Goal: Information Seeking & Learning: Check status

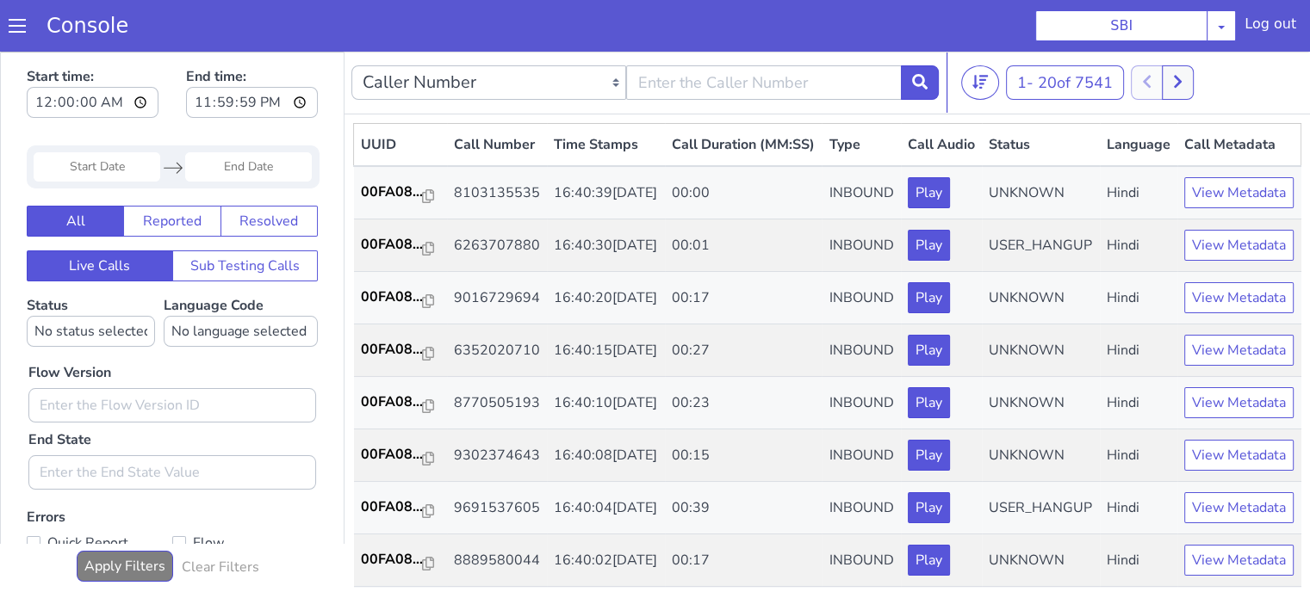
click at [121, 169] on input "Start Date" at bounding box center [97, 166] width 127 height 29
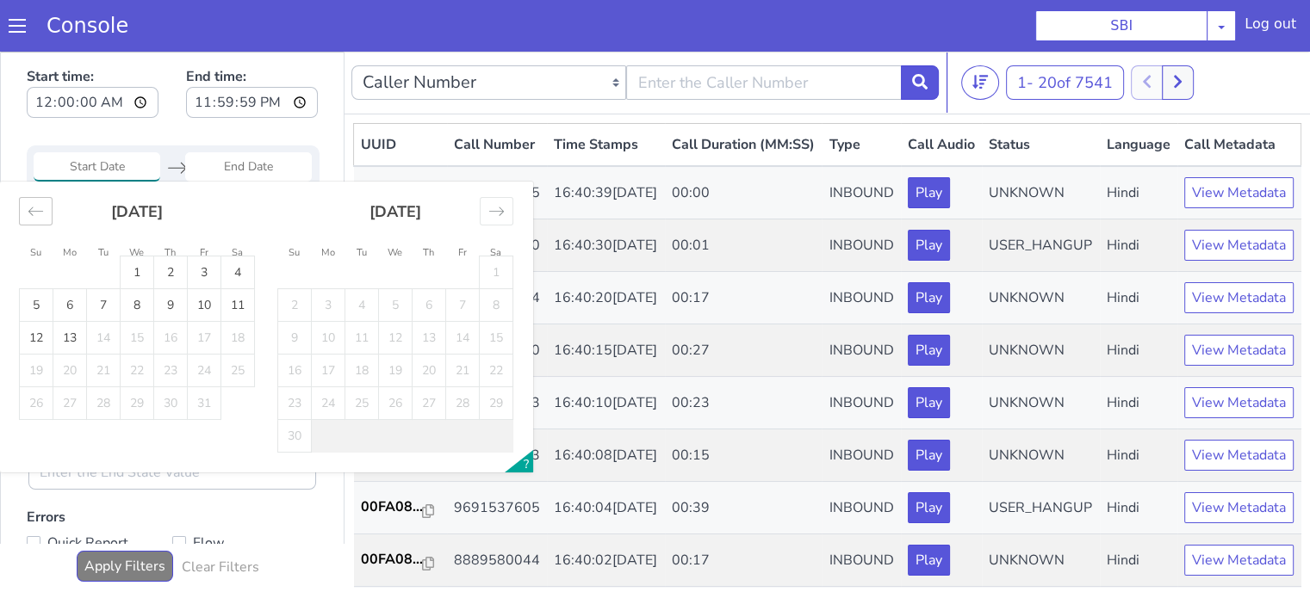
click at [28, 205] on icon "Move backward to switch to the previous month." at bounding box center [36, 211] width 16 height 16
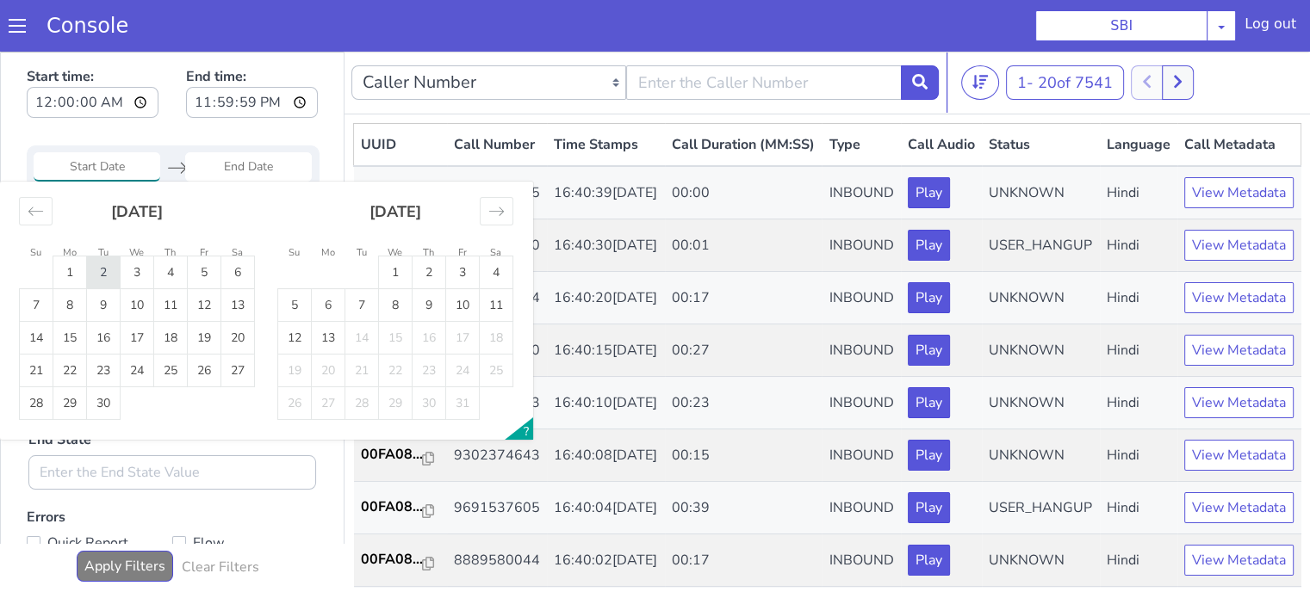
click at [90, 269] on td "2" at bounding box center [104, 273] width 34 height 33
type input "02 Sep 2025"
click at [90, 267] on td "2" at bounding box center [104, 273] width 34 height 33
type input "02 Sep 2025"
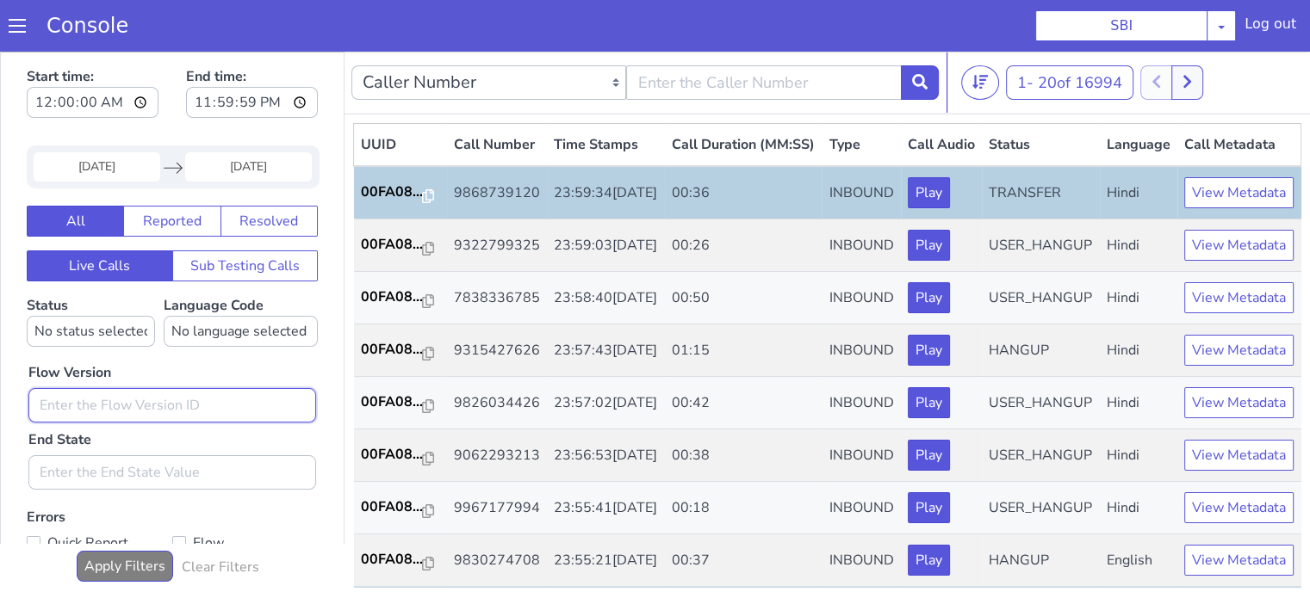
click at [195, 402] on input "text" at bounding box center [172, 405] width 288 height 34
type input "0.1.4"
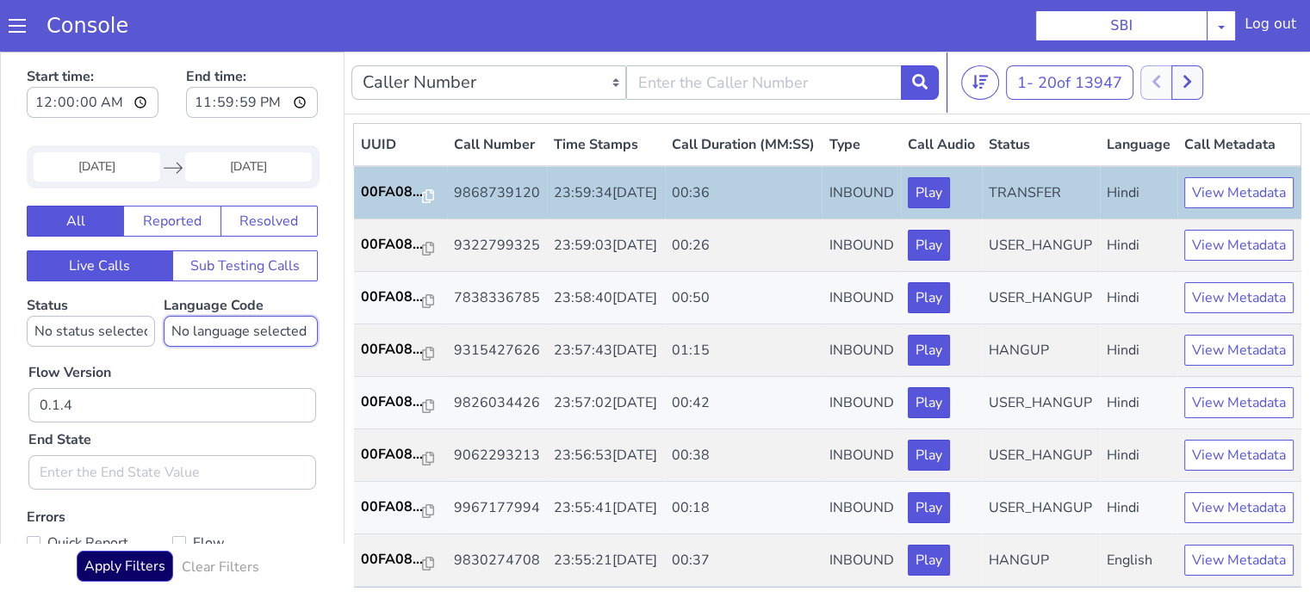
click at [206, 331] on select "No language selected Hindi English Tamil Telugu Kanada Marathi Malayalam Gujara…" at bounding box center [241, 331] width 154 height 31
select select "hi"
click at [164, 316] on select "No language selected Hindi English Tamil Telugu Kanada Marathi Malayalam Gujara…" at bounding box center [241, 331] width 154 height 31
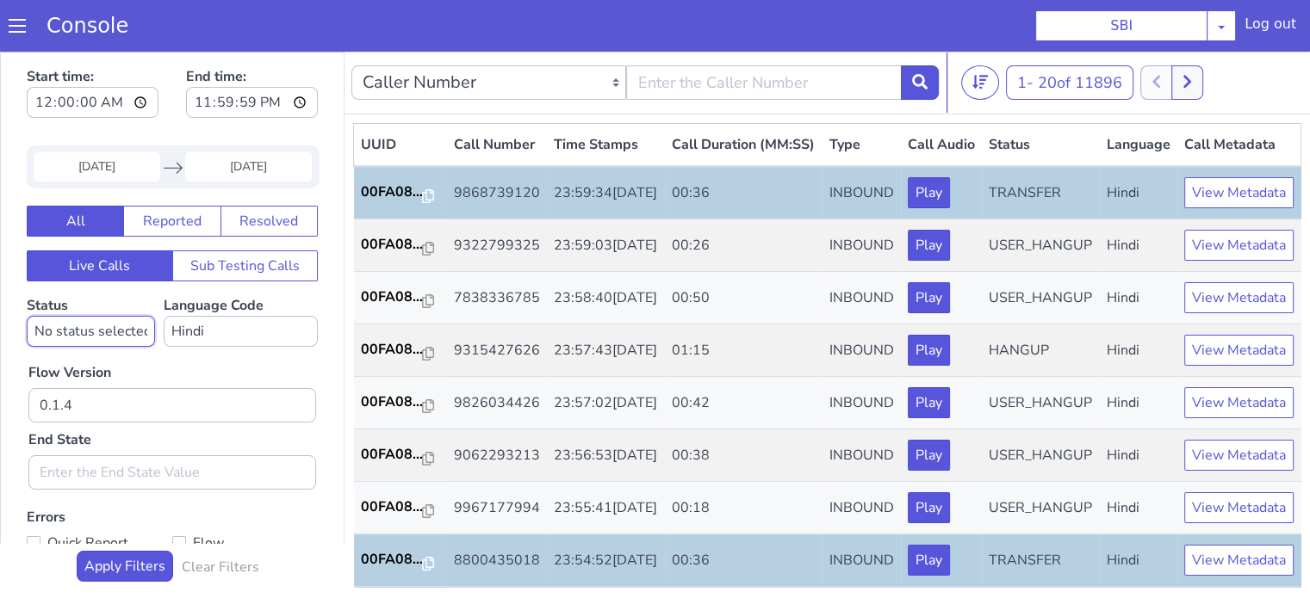
click at [61, 334] on select "No status selected HANGUP USER_HANGUP TRANSFER UNKNOWN" at bounding box center [91, 331] width 128 height 31
select select "TRANSFER"
click at [27, 316] on select "No status selected HANGUP USER_HANGUP TRANSFER UNKNOWN" at bounding box center [91, 331] width 128 height 31
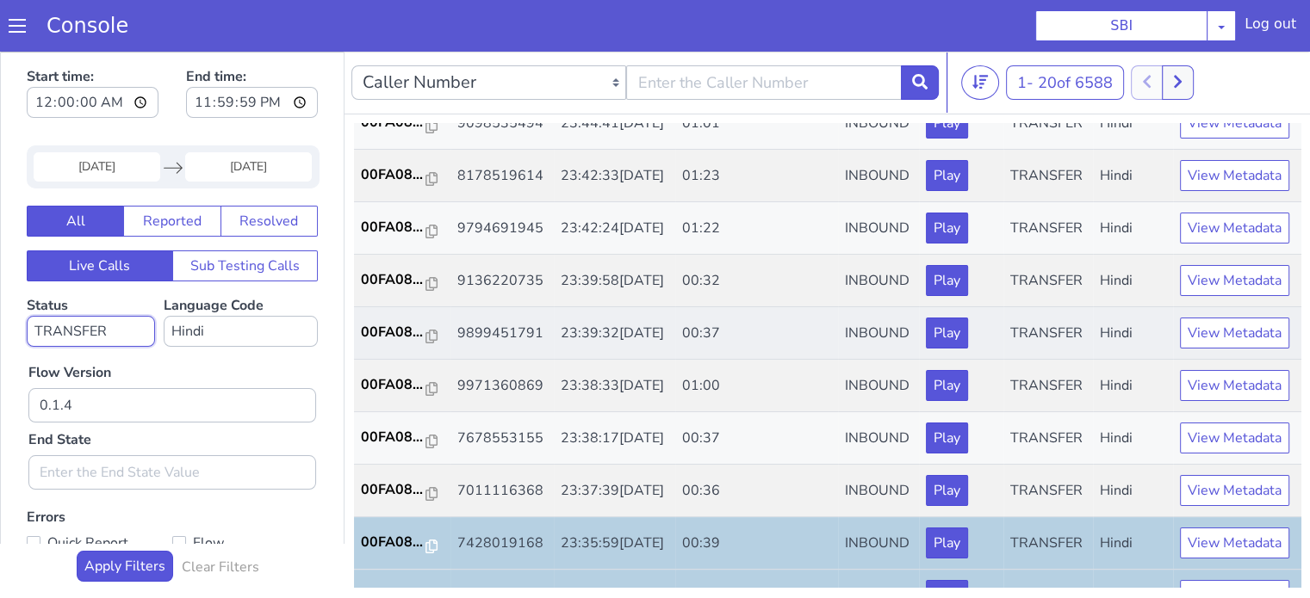
scroll to position [853, 0]
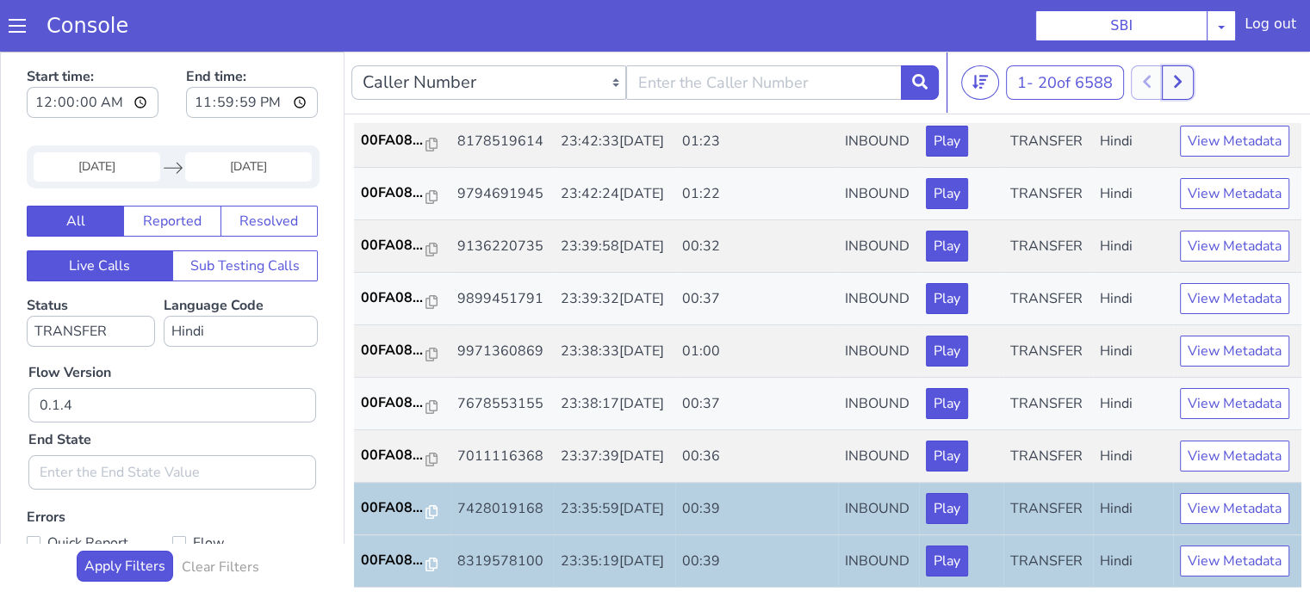
click at [1191, 78] on button at bounding box center [1178, 82] width 32 height 34
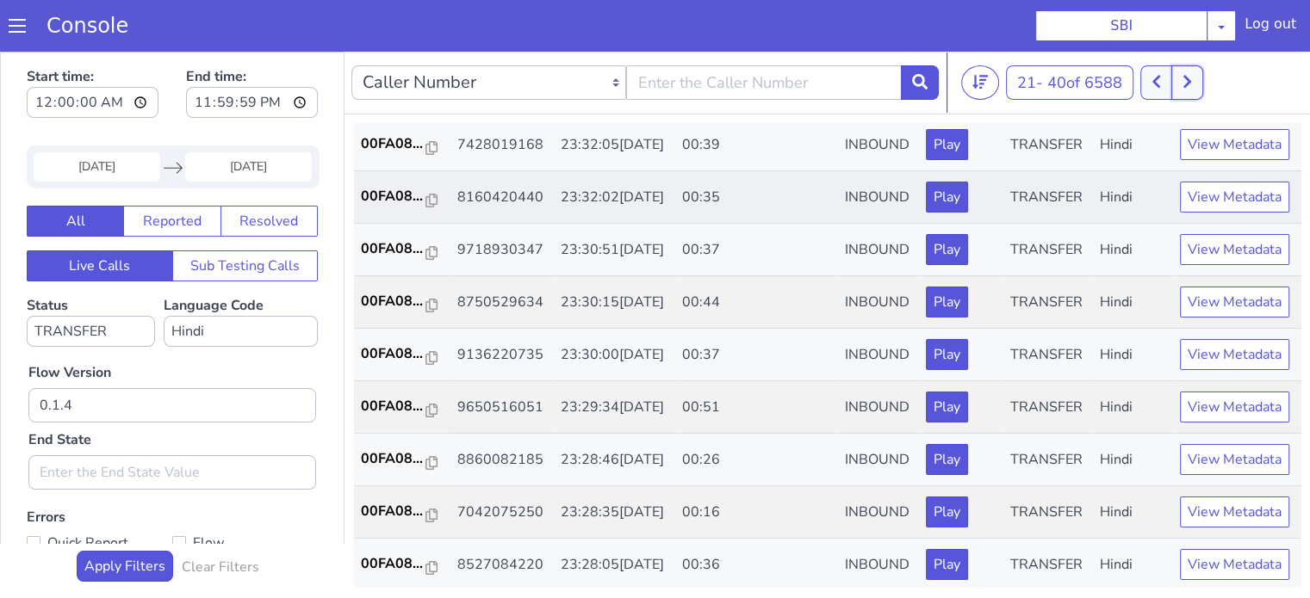
scroll to position [172, 0]
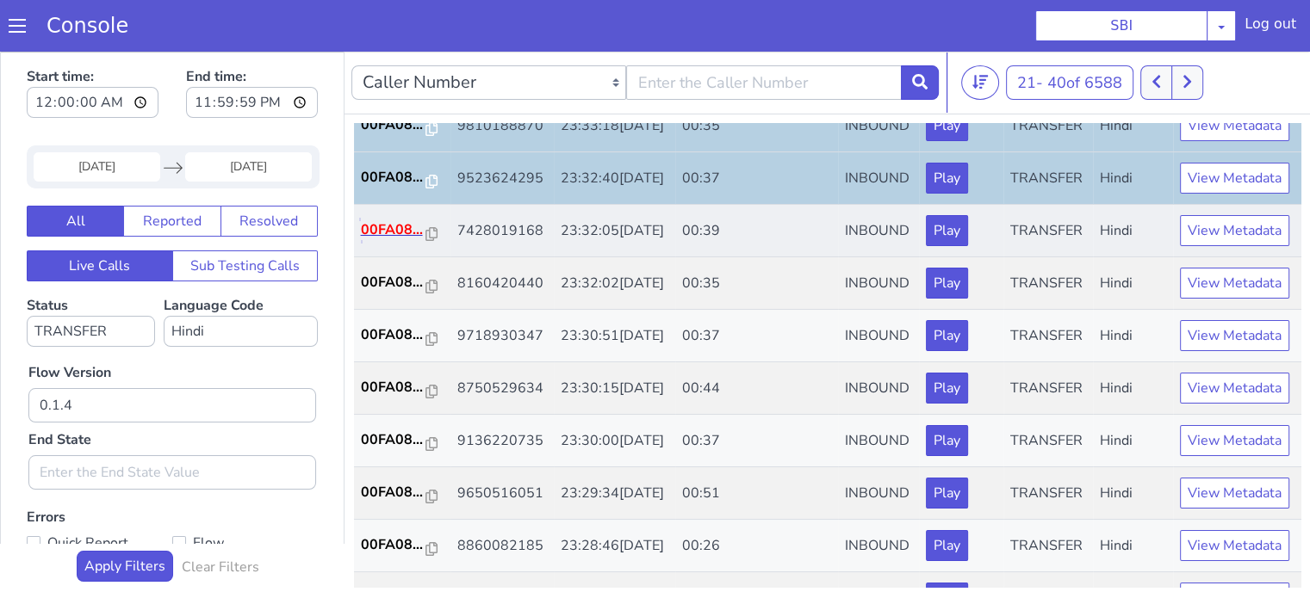
click at [365, 240] on p "00FA08..." at bounding box center [393, 230] width 65 height 21
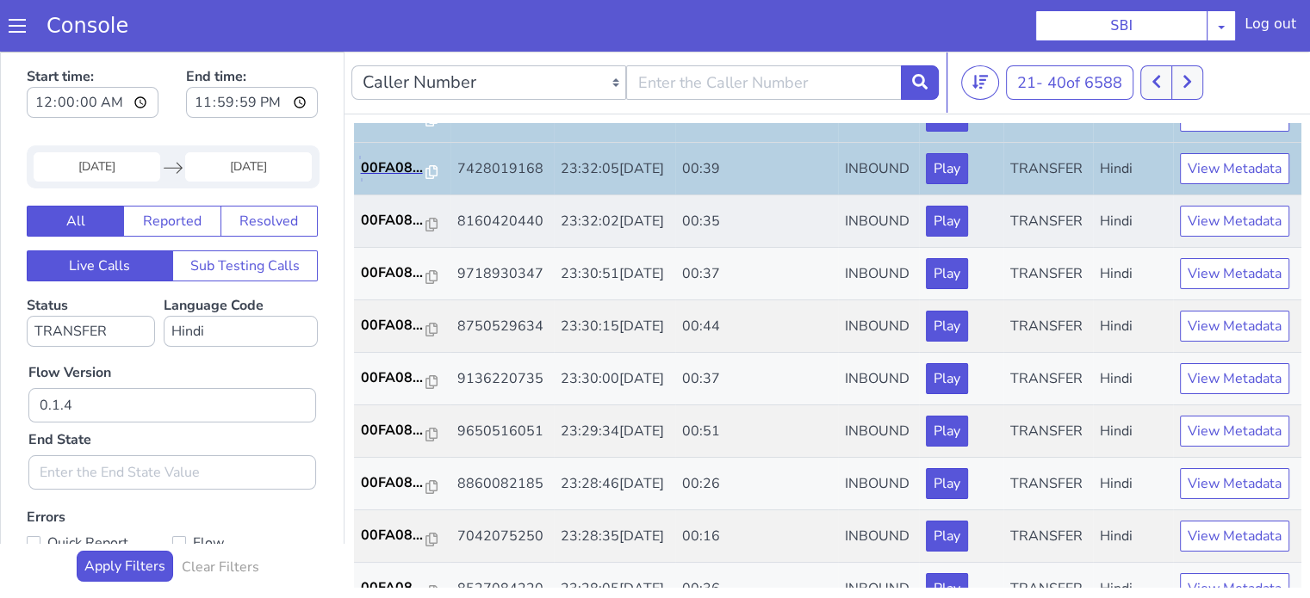
scroll to position [258, 0]
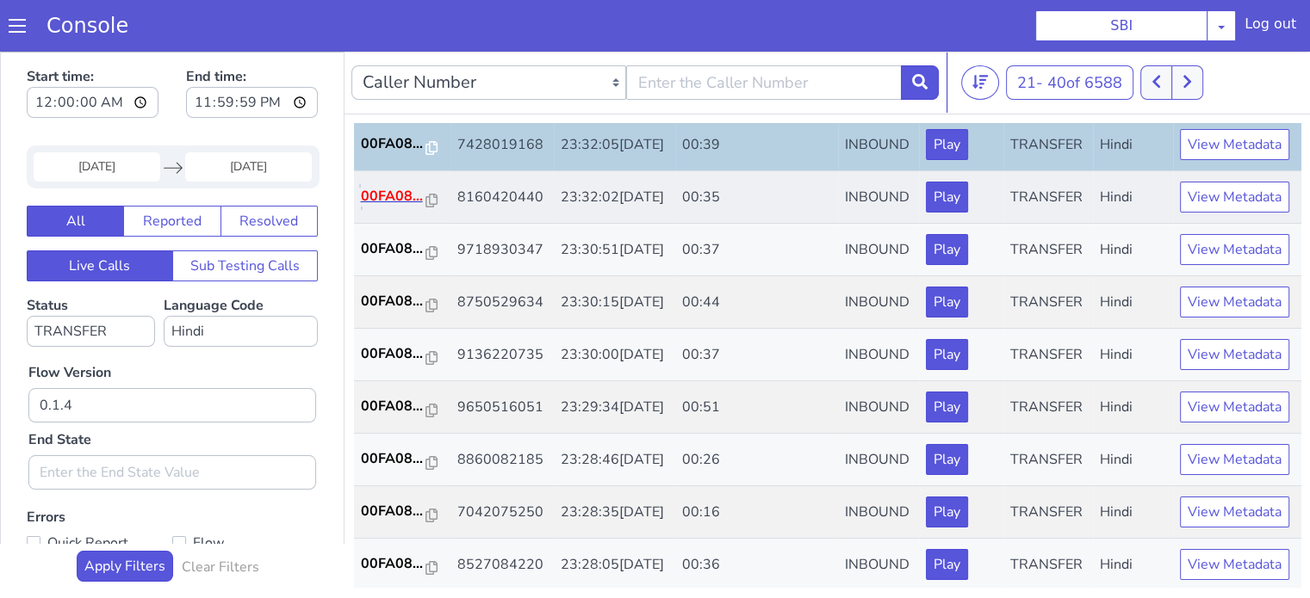
click at [394, 207] on p "00FA08..." at bounding box center [393, 196] width 65 height 21
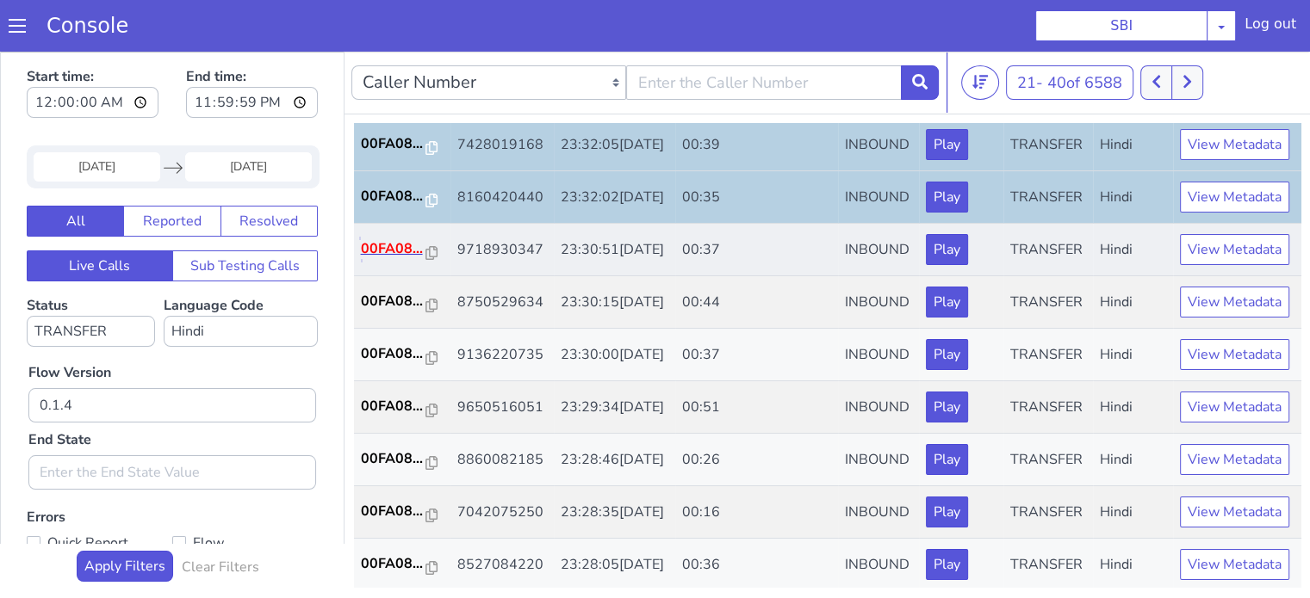
click at [400, 259] on p "00FA08..." at bounding box center [393, 249] width 65 height 21
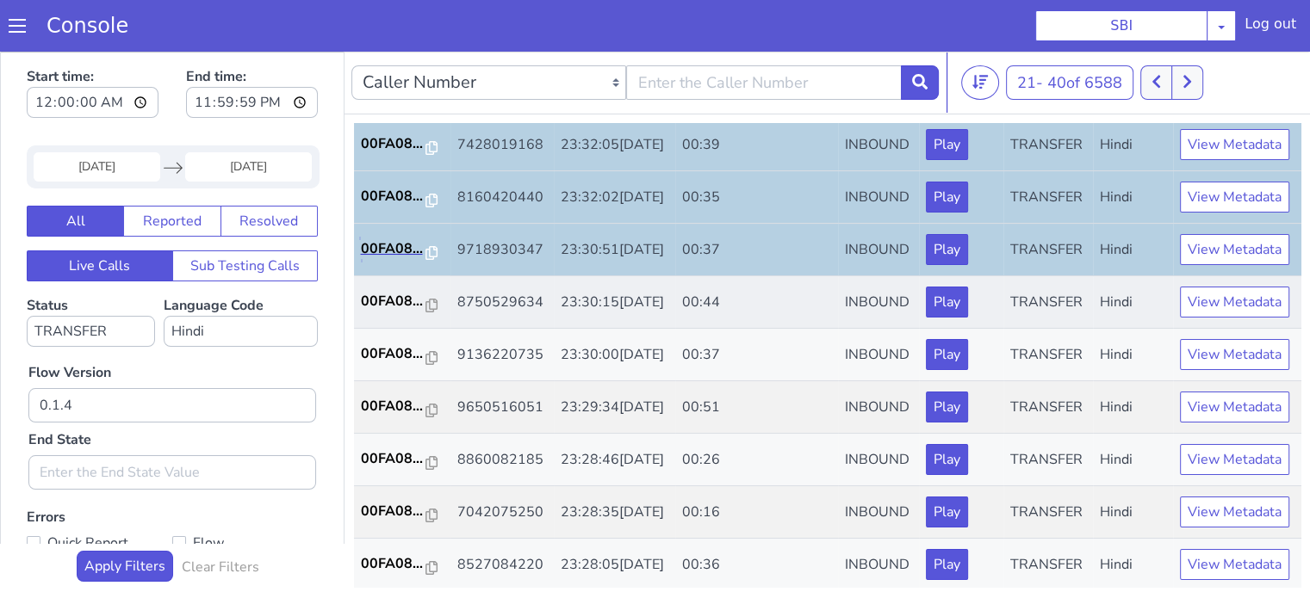
scroll to position [344, 0]
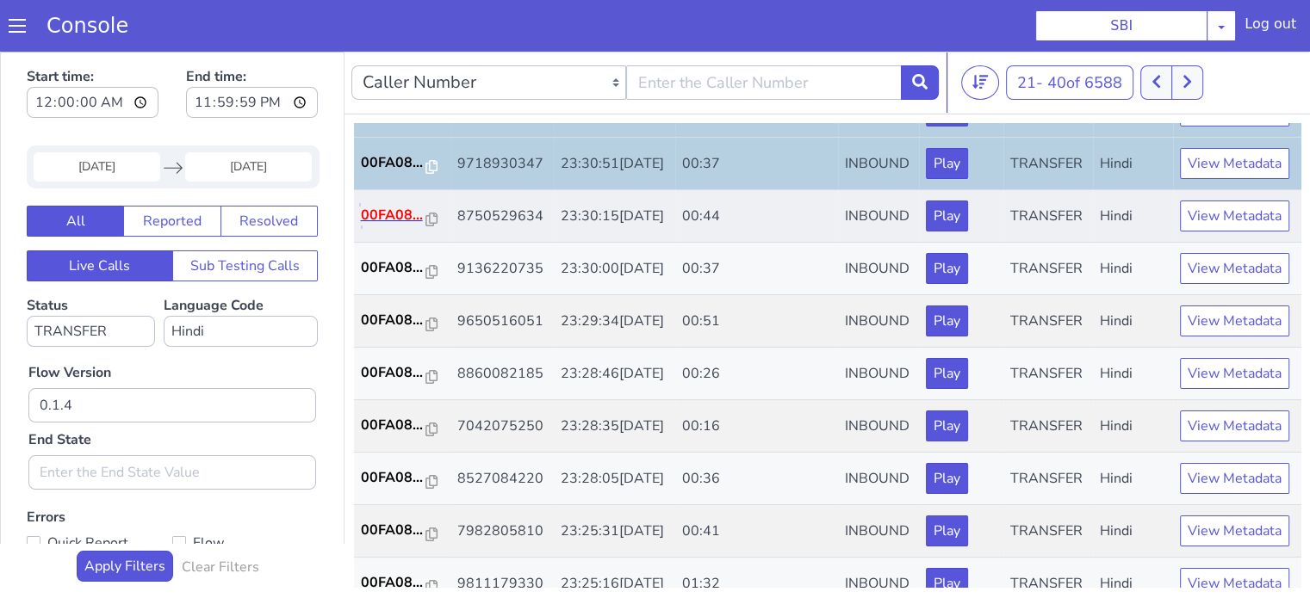
click at [411, 226] on p "00FA08..." at bounding box center [393, 215] width 65 height 21
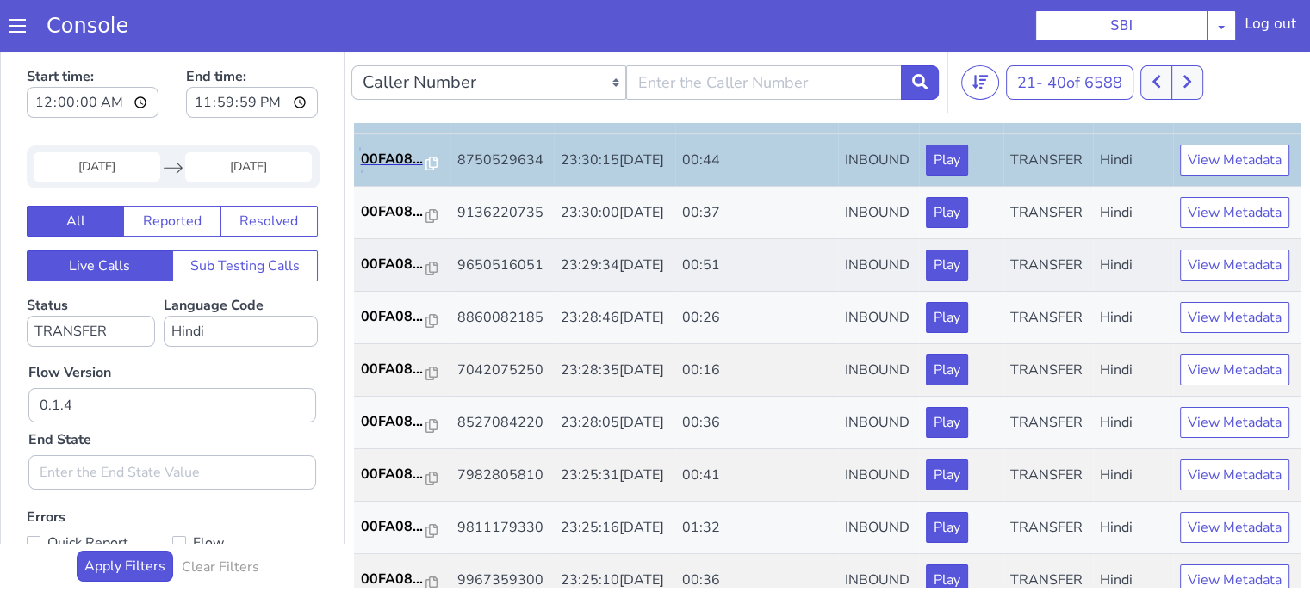
scroll to position [431, 0]
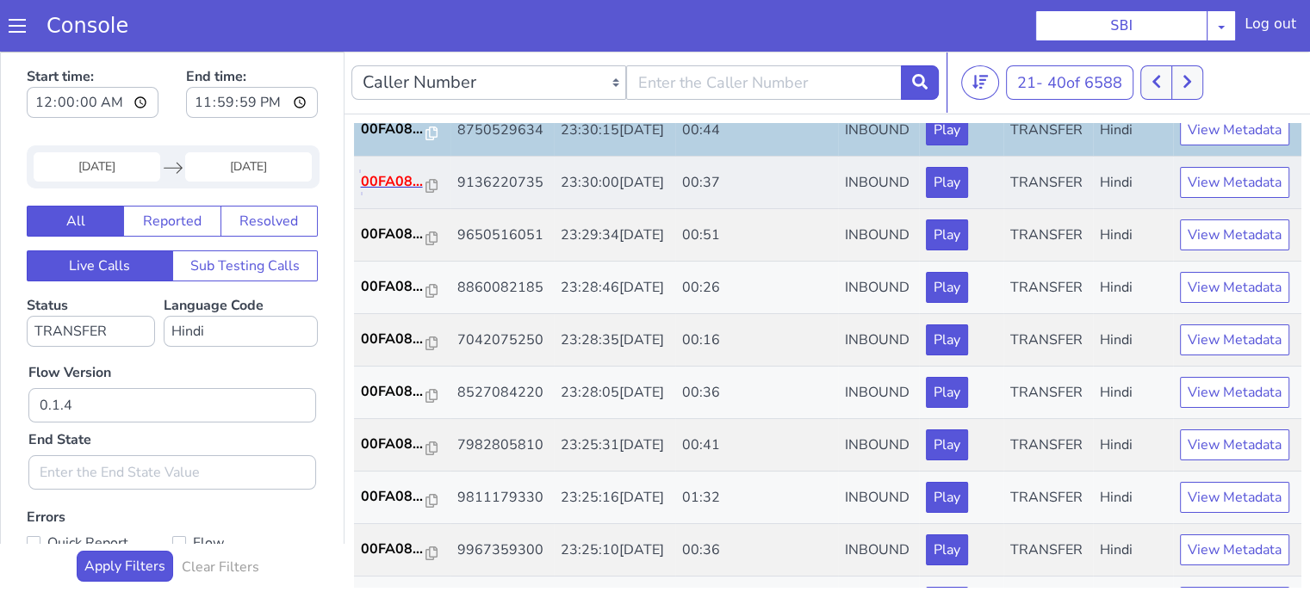
click at [390, 192] on p "00FA08..." at bounding box center [393, 181] width 65 height 21
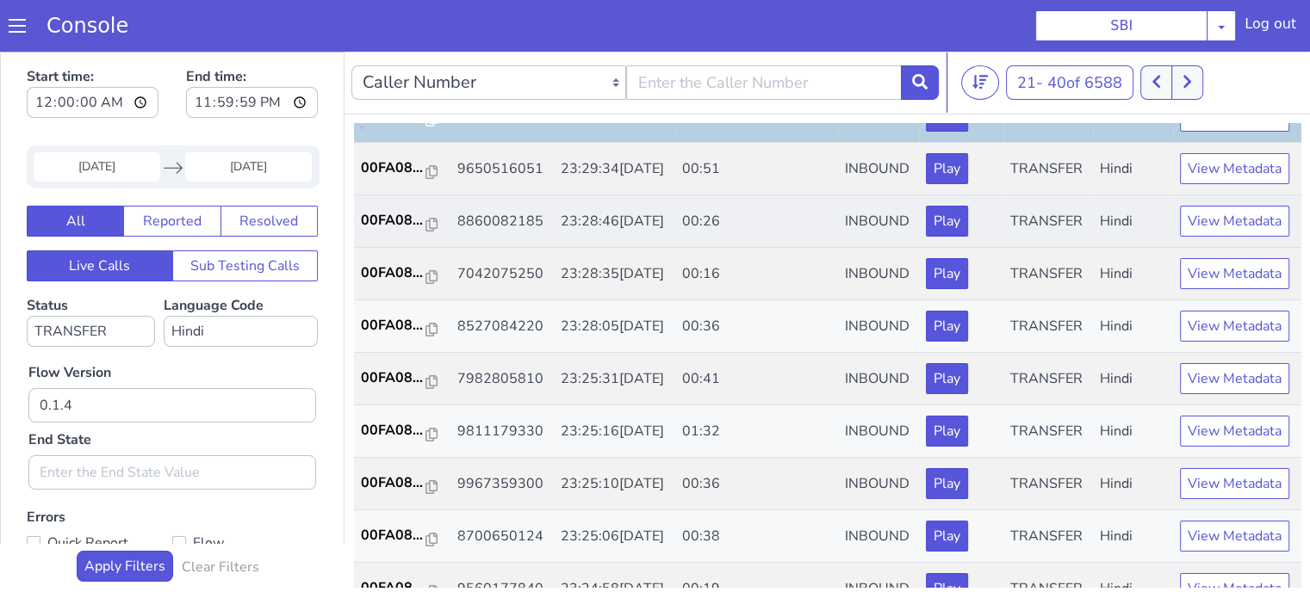
scroll to position [517, 0]
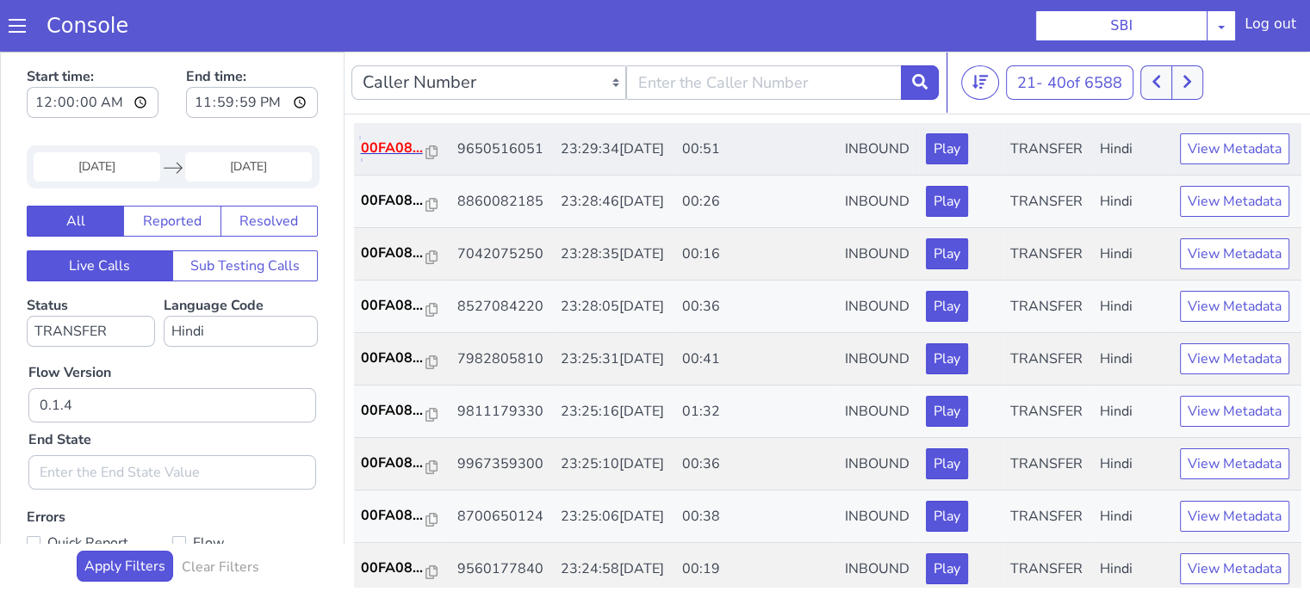
click at [388, 158] on p "00FA08..." at bounding box center [393, 148] width 65 height 21
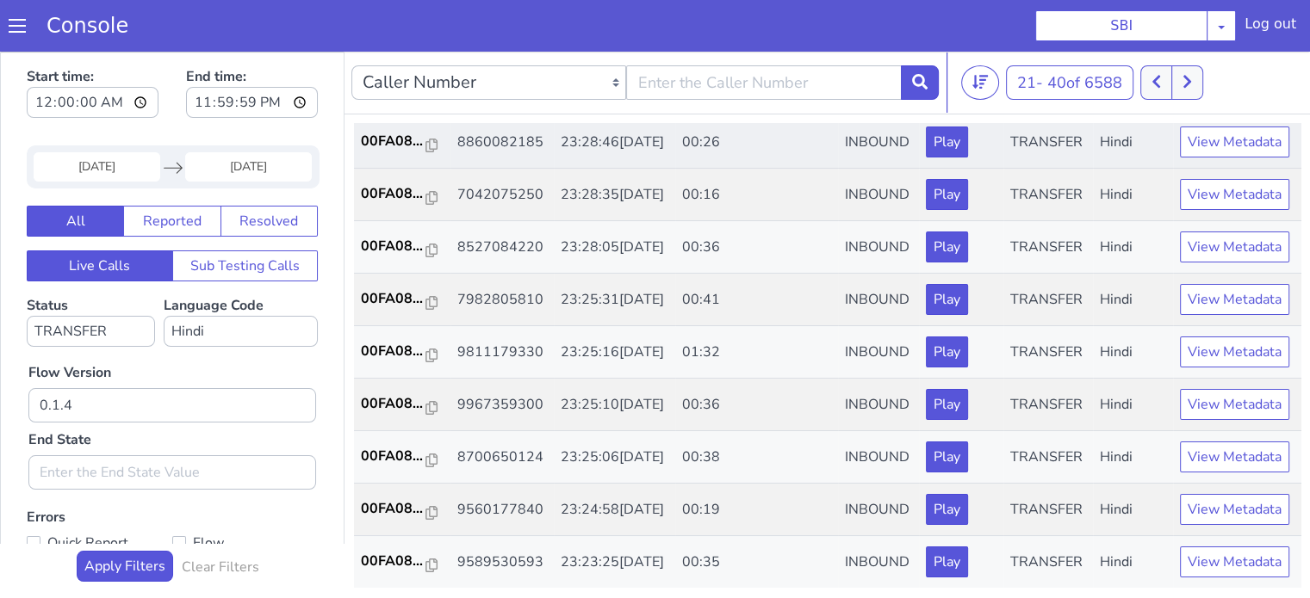
scroll to position [603, 0]
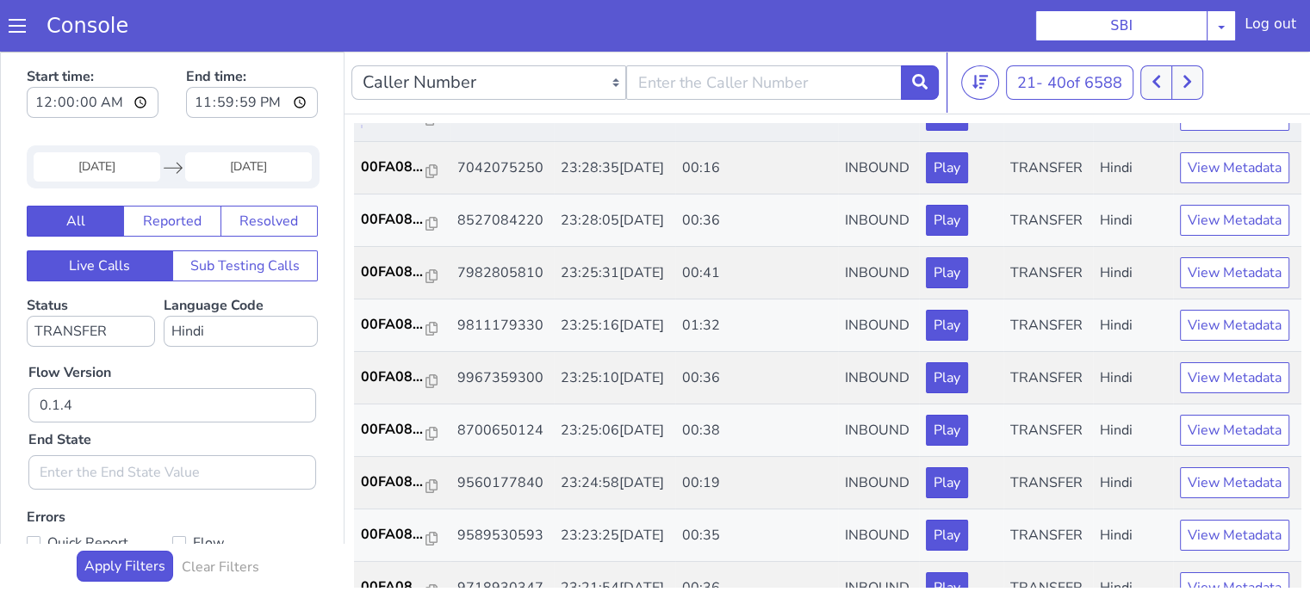
click at [400, 125] on p "00FA08..." at bounding box center [393, 114] width 65 height 21
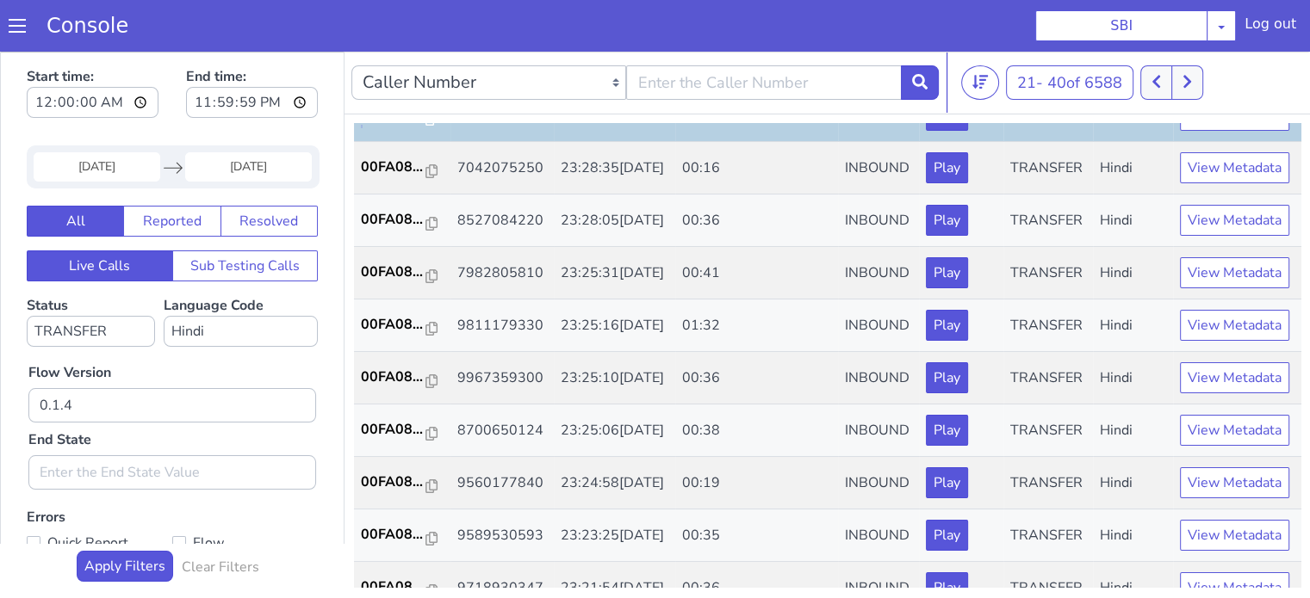
scroll to position [689, 0]
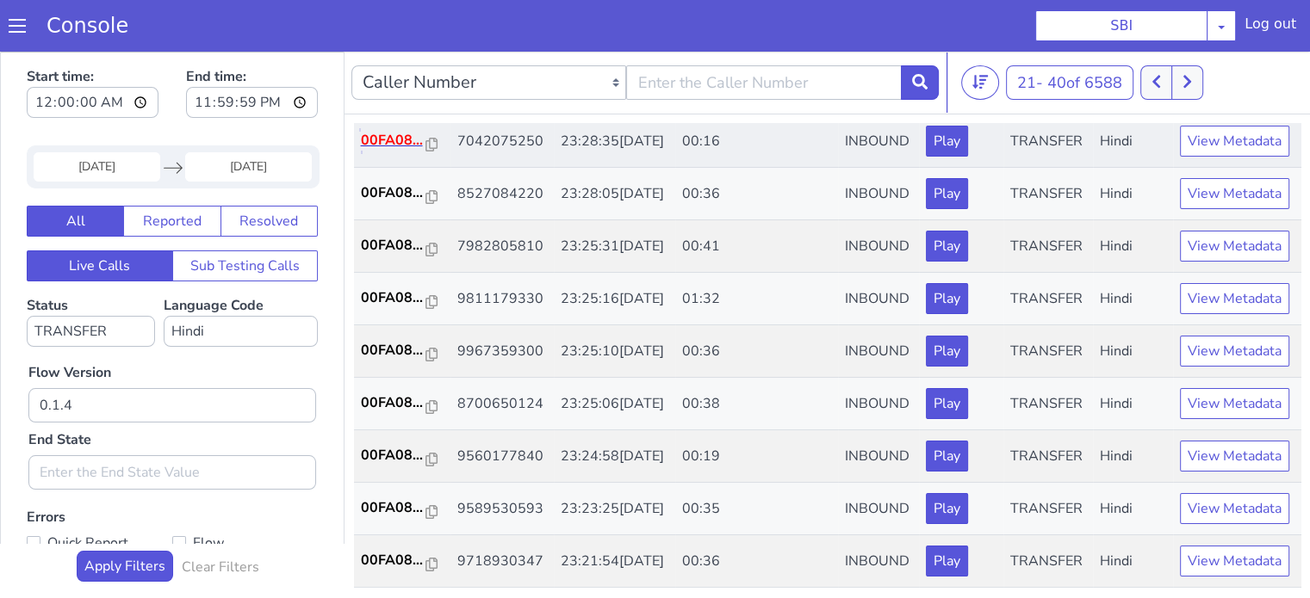
click at [408, 151] on p "00FA08..." at bounding box center [393, 140] width 65 height 21
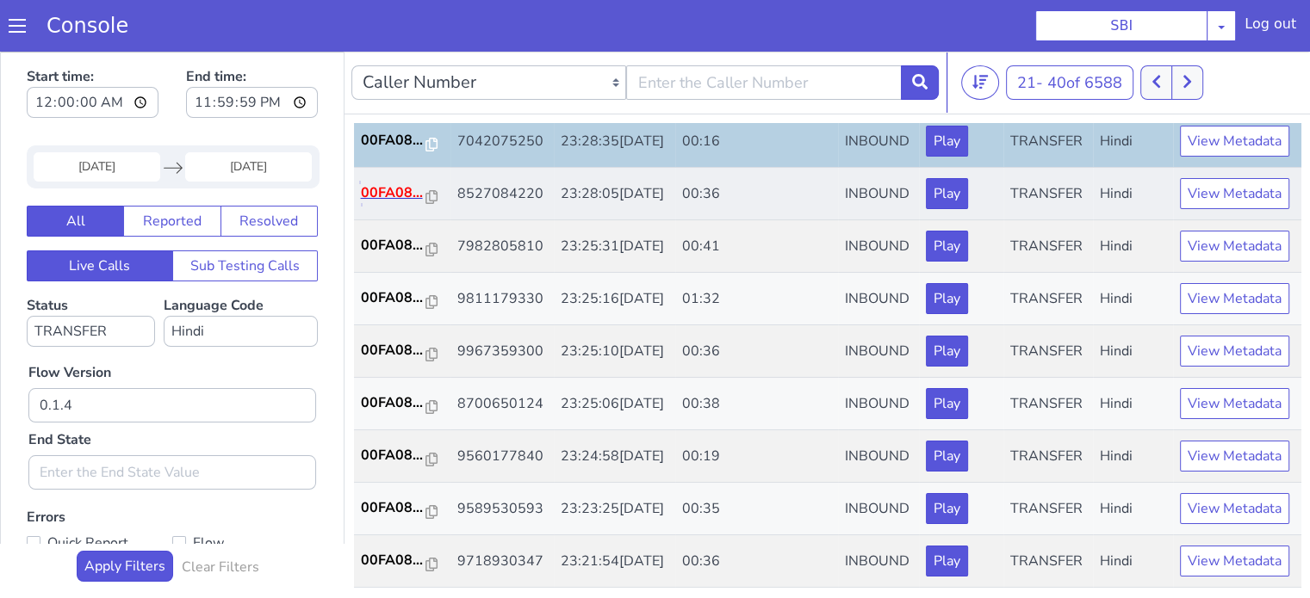
click at [381, 203] on p "00FA08..." at bounding box center [393, 193] width 65 height 21
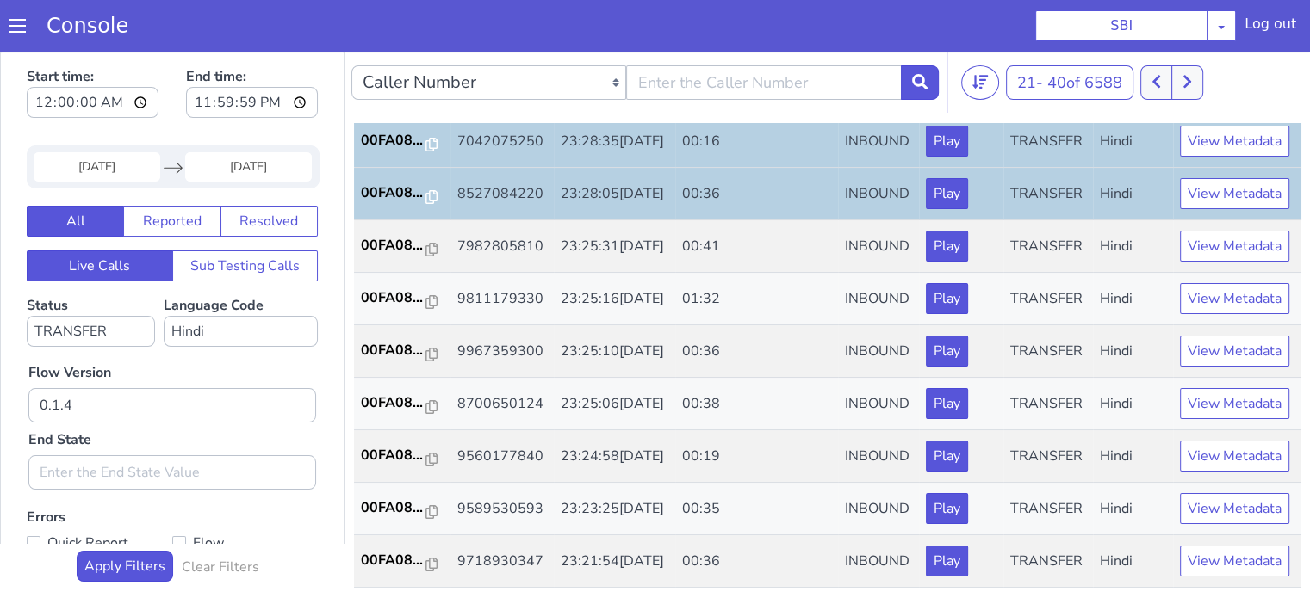
click at [769, 16] on section "Console SBI AO Smith Airtel DTH Pilot Airtel POC Alice Blue NT Aliceblue Americ…" at bounding box center [655, 26] width 1310 height 52
click at [397, 256] on p "00FA08..." at bounding box center [393, 245] width 65 height 21
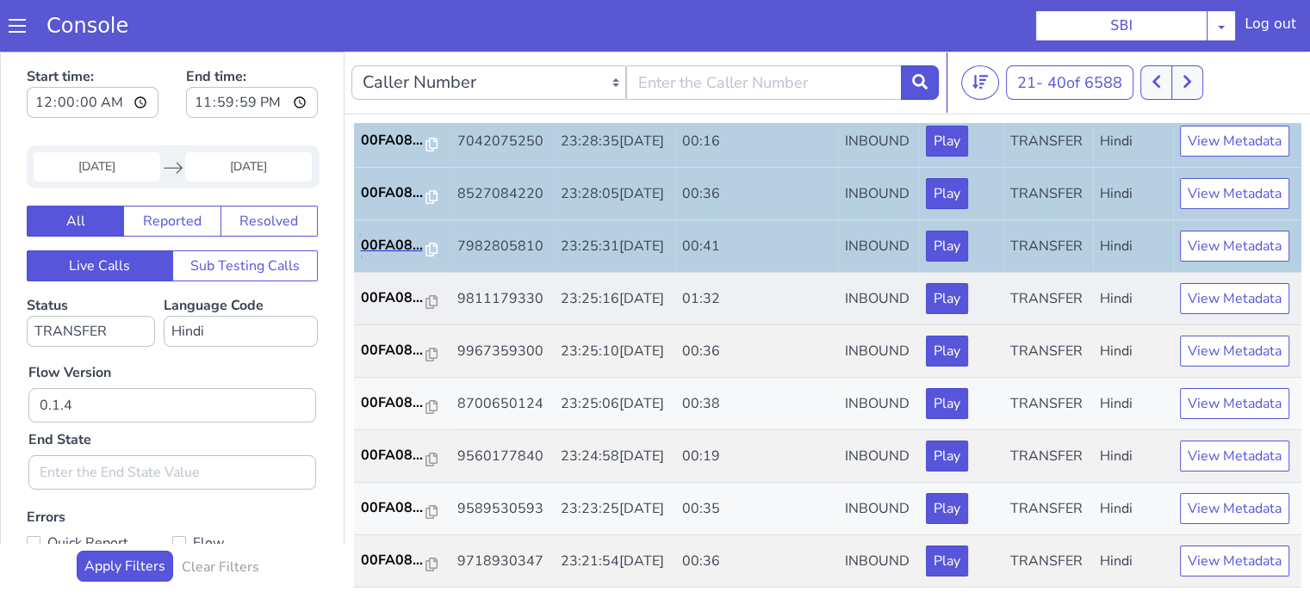
scroll to position [853, 0]
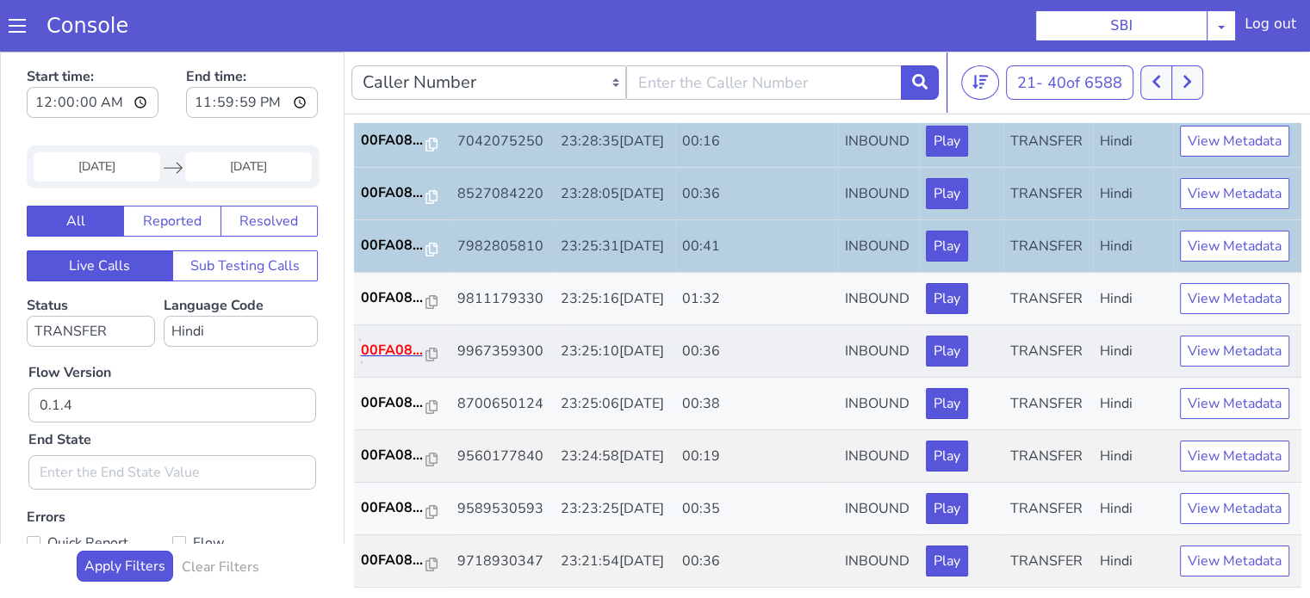
click at [400, 340] on p "00FA08..." at bounding box center [393, 350] width 65 height 21
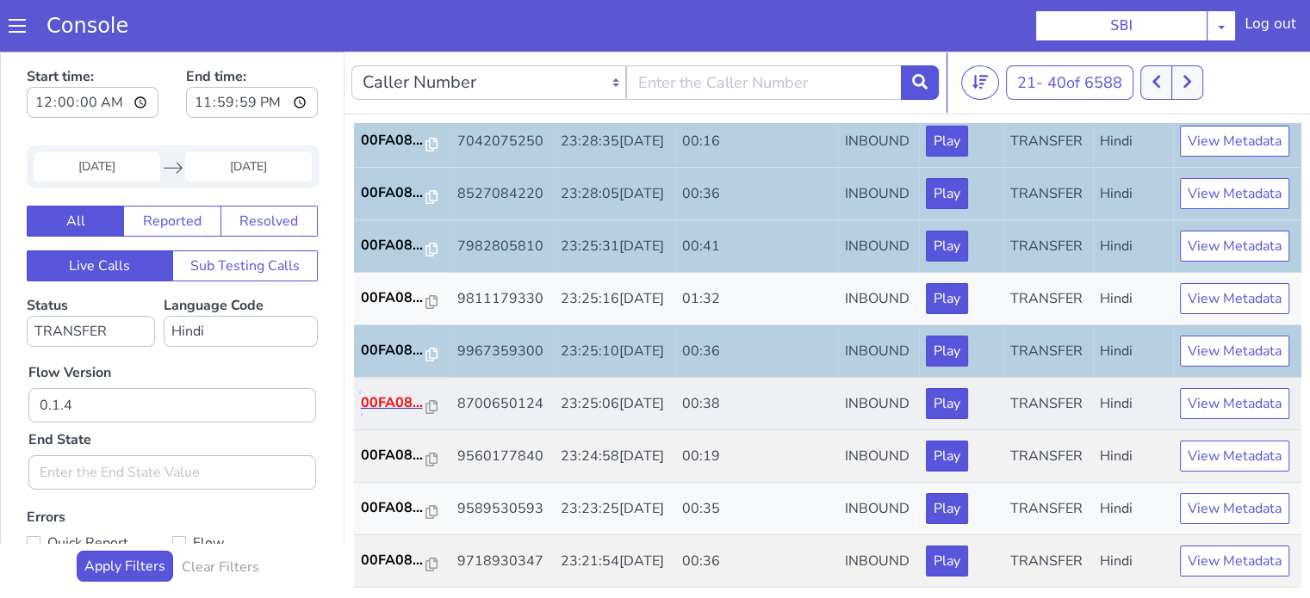
click at [386, 393] on p "00FA08..." at bounding box center [393, 403] width 65 height 21
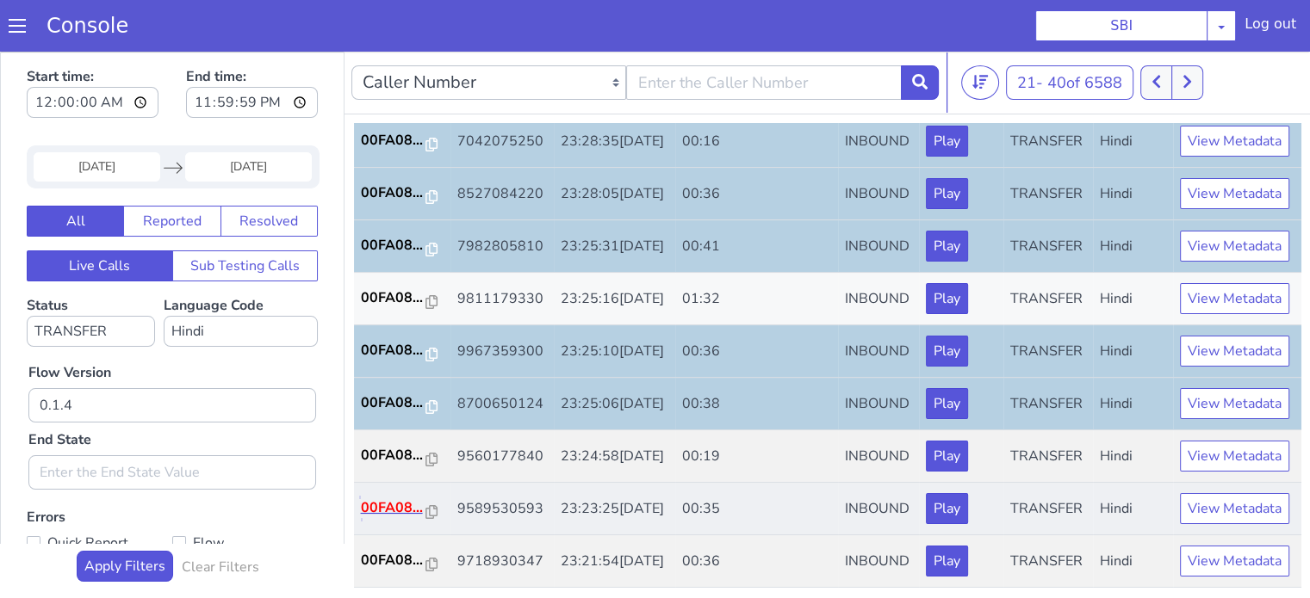
click at [410, 498] on p "00FA08..." at bounding box center [393, 508] width 65 height 21
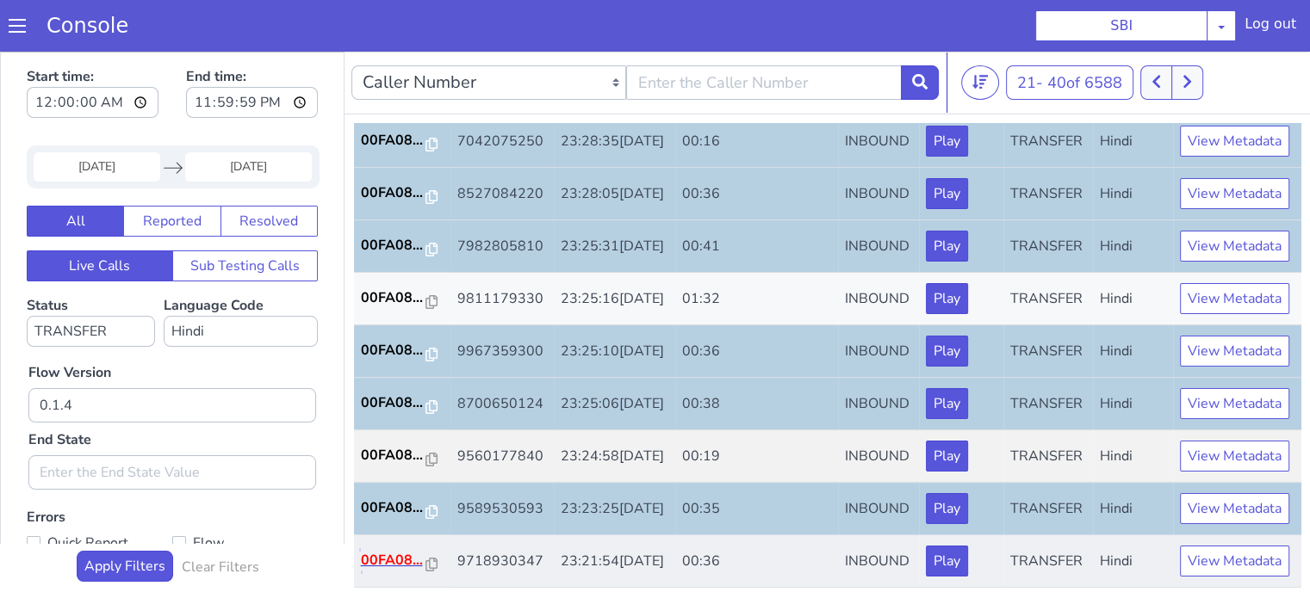
click at [379, 561] on p "00FA08..." at bounding box center [393, 560] width 65 height 21
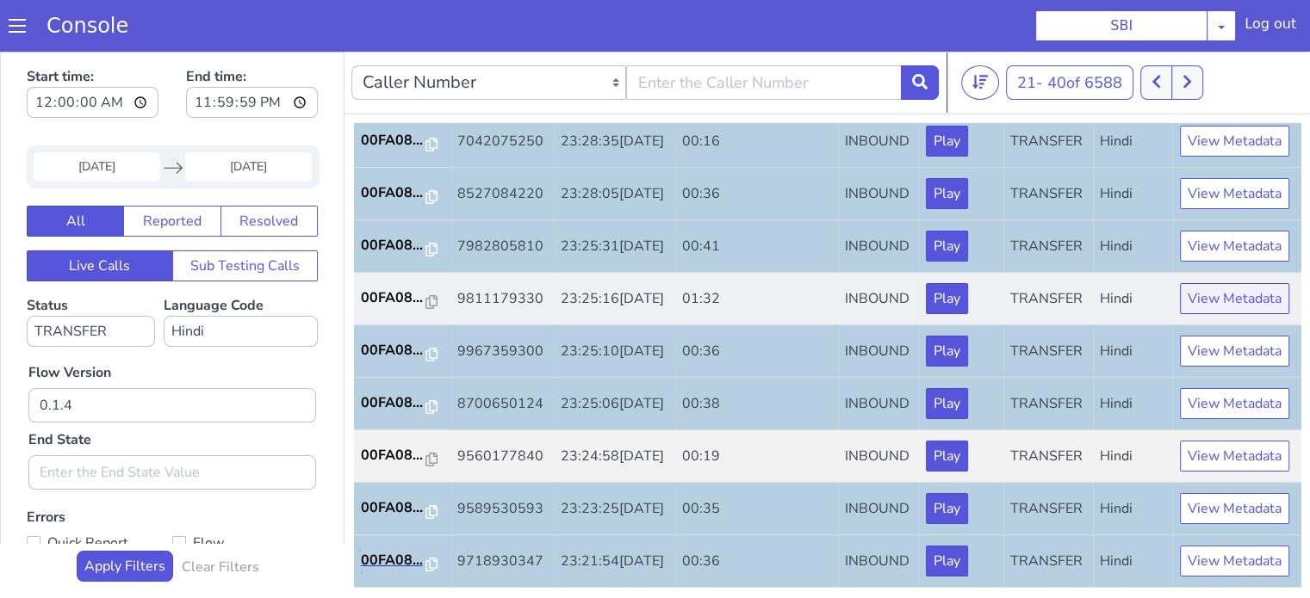
scroll to position [4, 0]
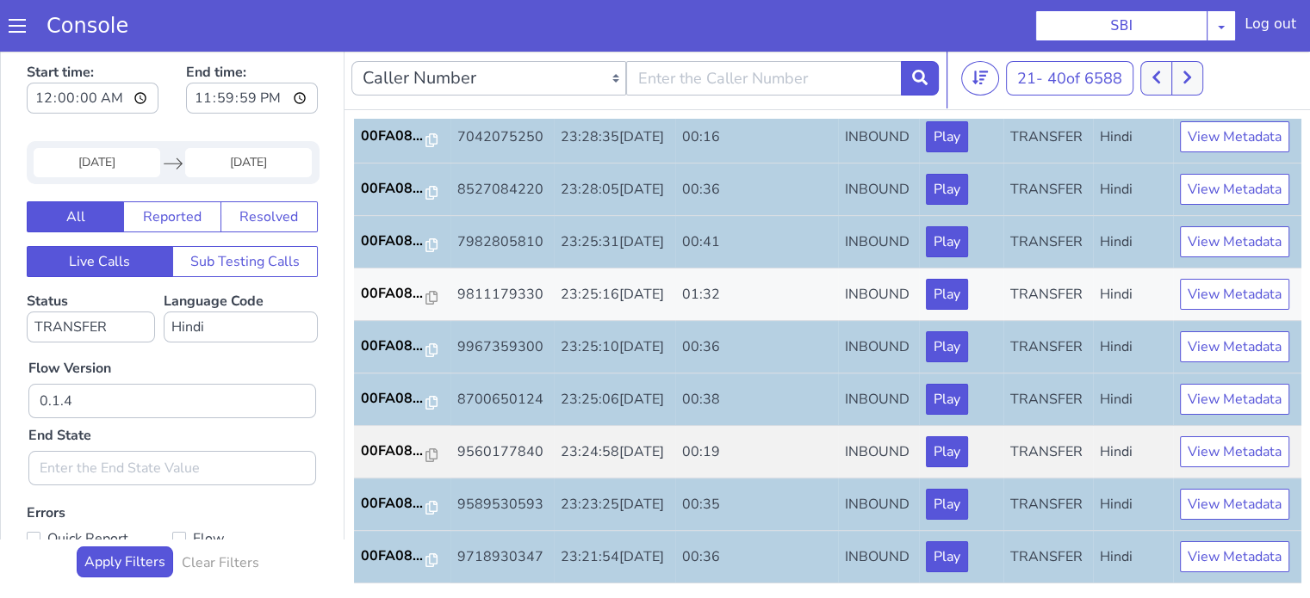
click at [1209, 78] on div "21 - 40 of 6588 20 50 100" at bounding box center [1132, 78] width 342 height 34
click at [1199, 80] on button at bounding box center [1187, 78] width 32 height 34
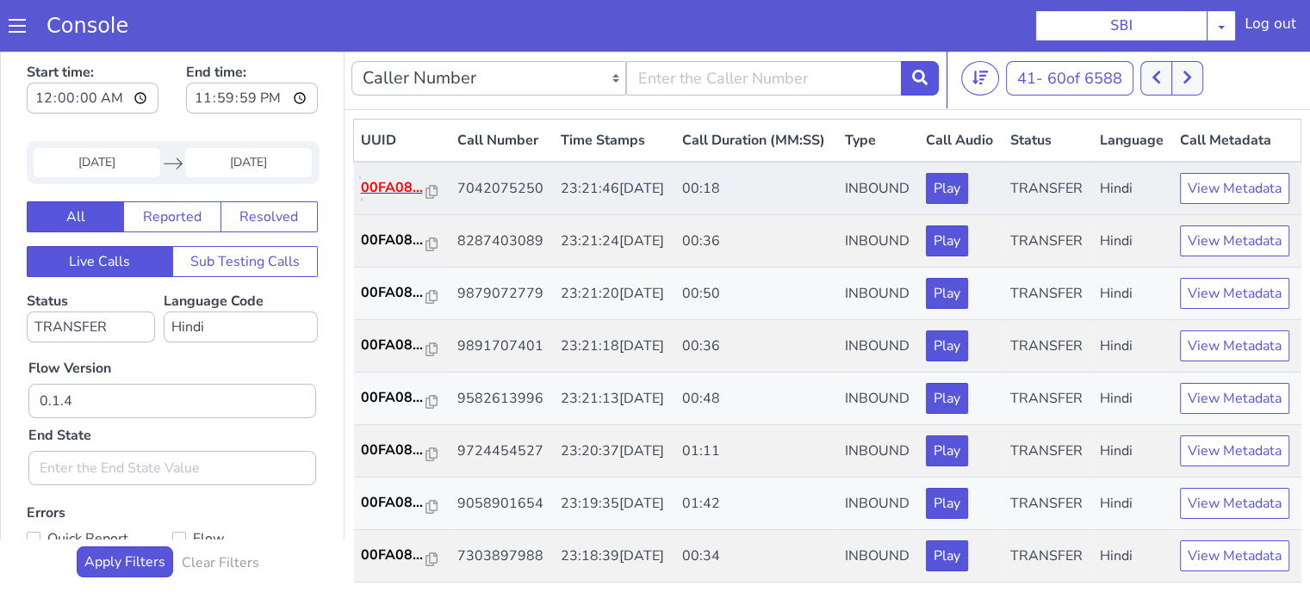
click at [391, 198] on p "00FA08..." at bounding box center [393, 187] width 65 height 21
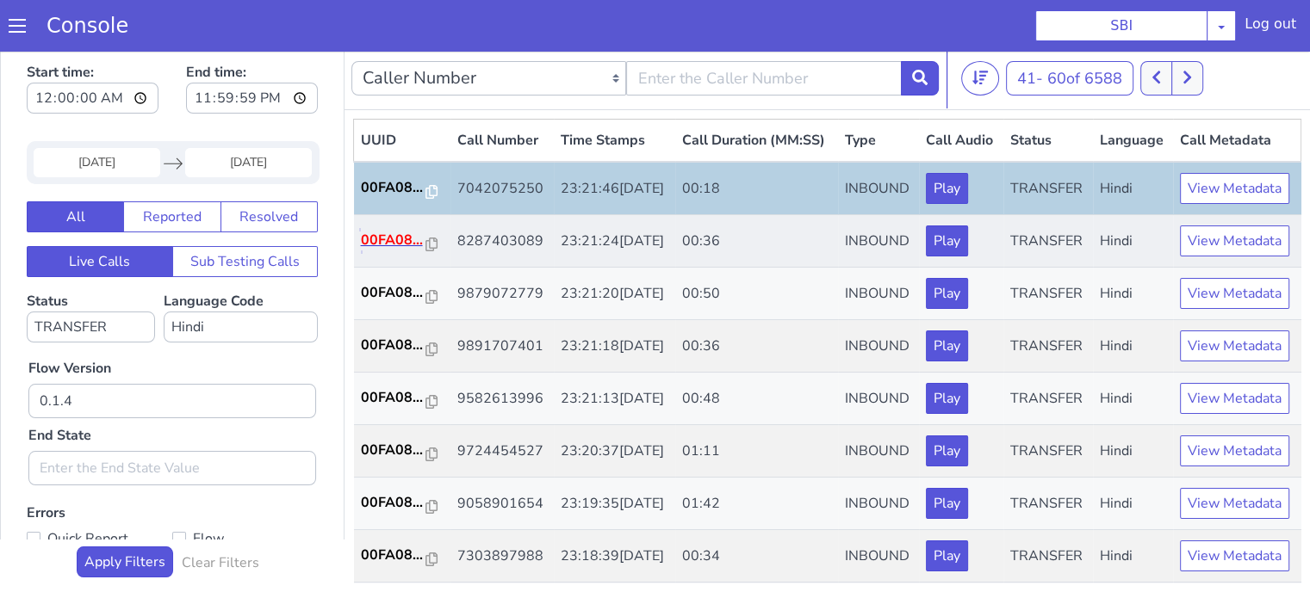
click at [409, 251] on p "00FA08..." at bounding box center [393, 240] width 65 height 21
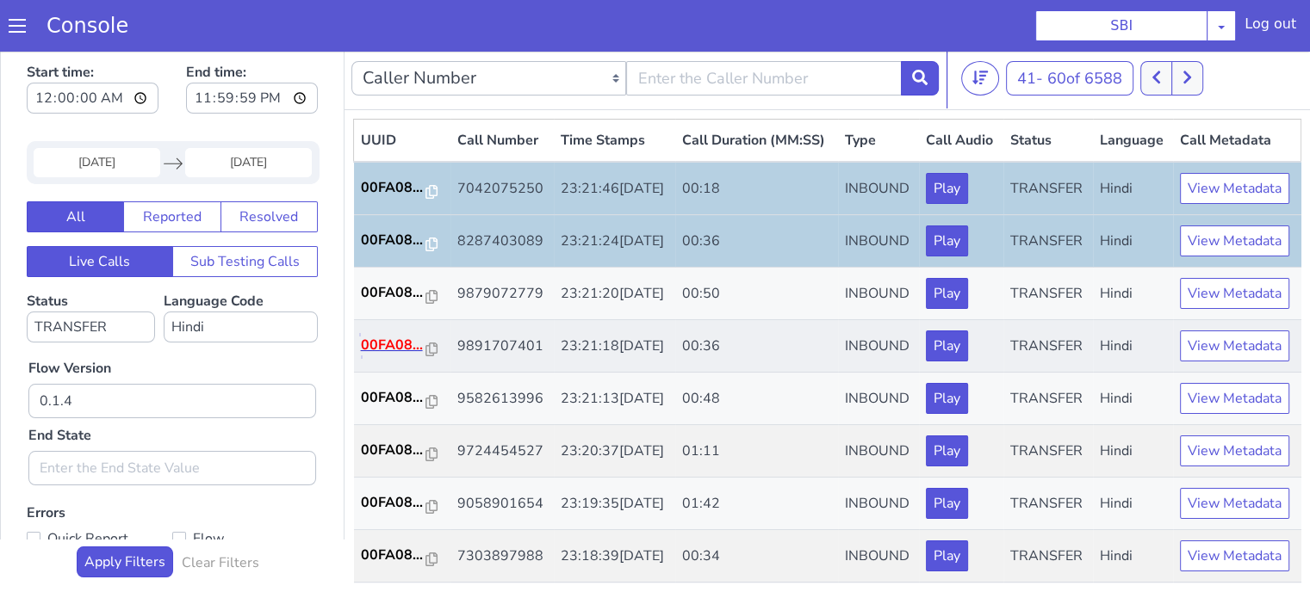
click at [394, 356] on p "00FA08..." at bounding box center [393, 345] width 65 height 21
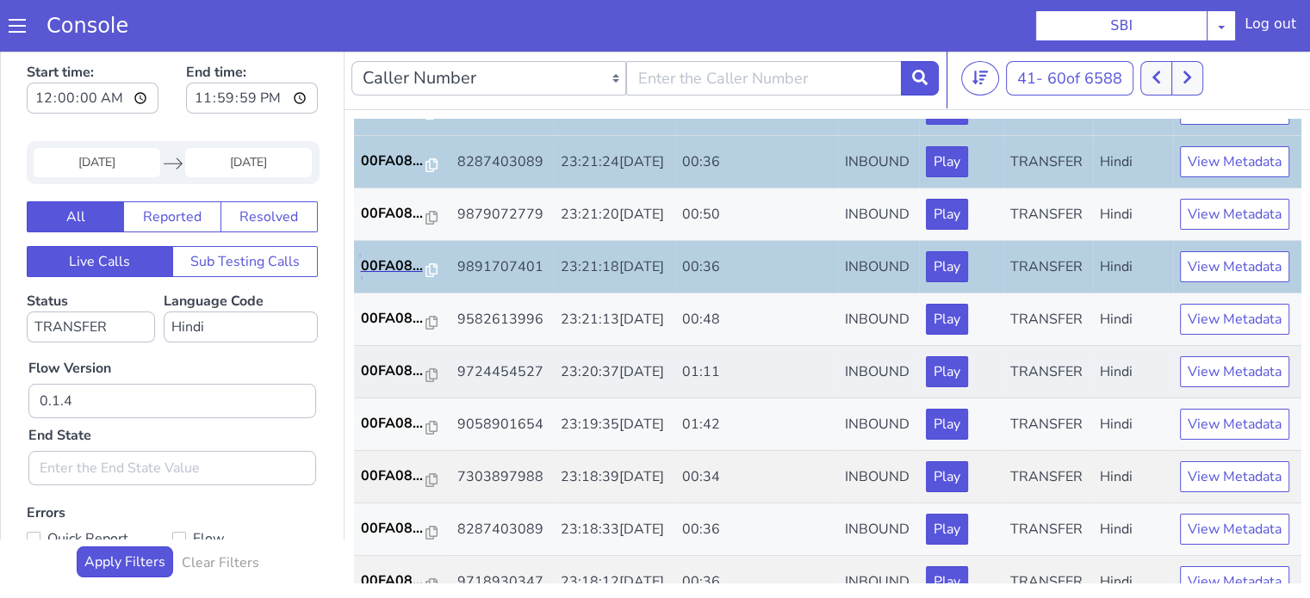
scroll to position [172, 0]
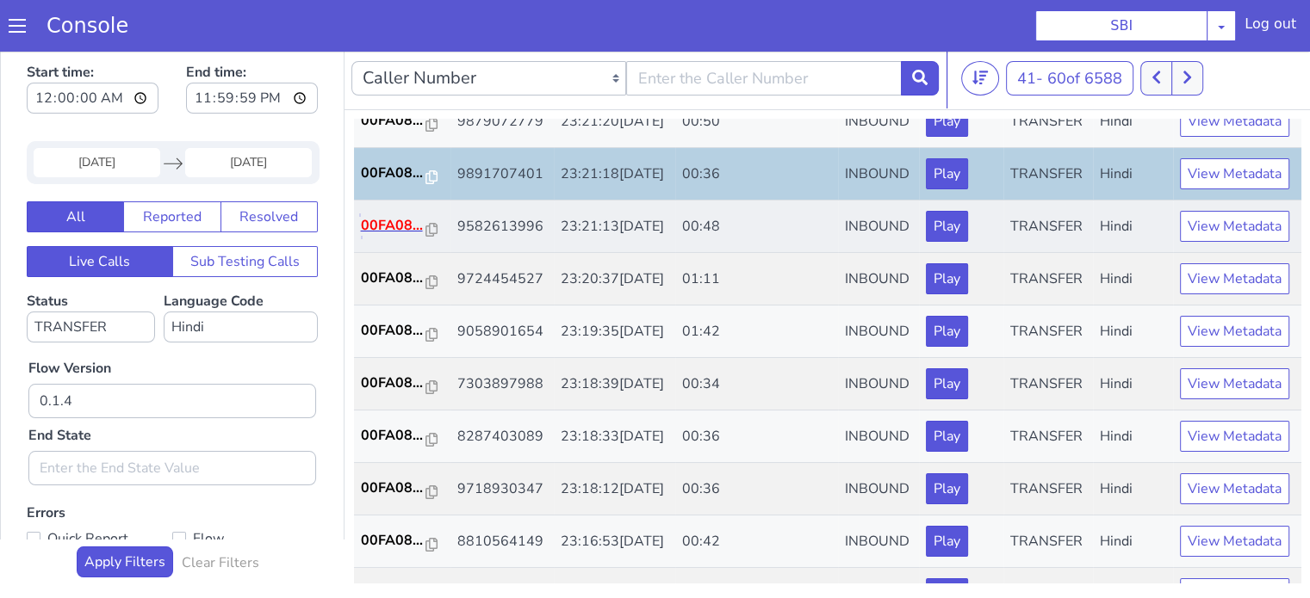
click at [389, 236] on p "00FA08..." at bounding box center [393, 225] width 65 height 21
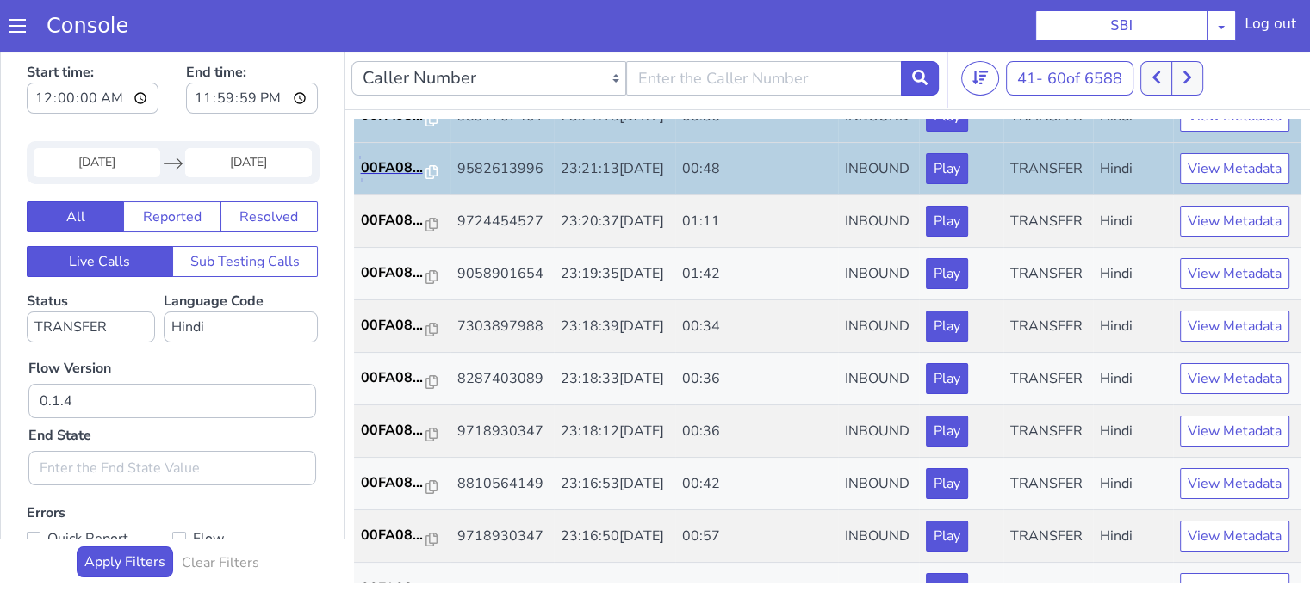
scroll to position [344, 0]
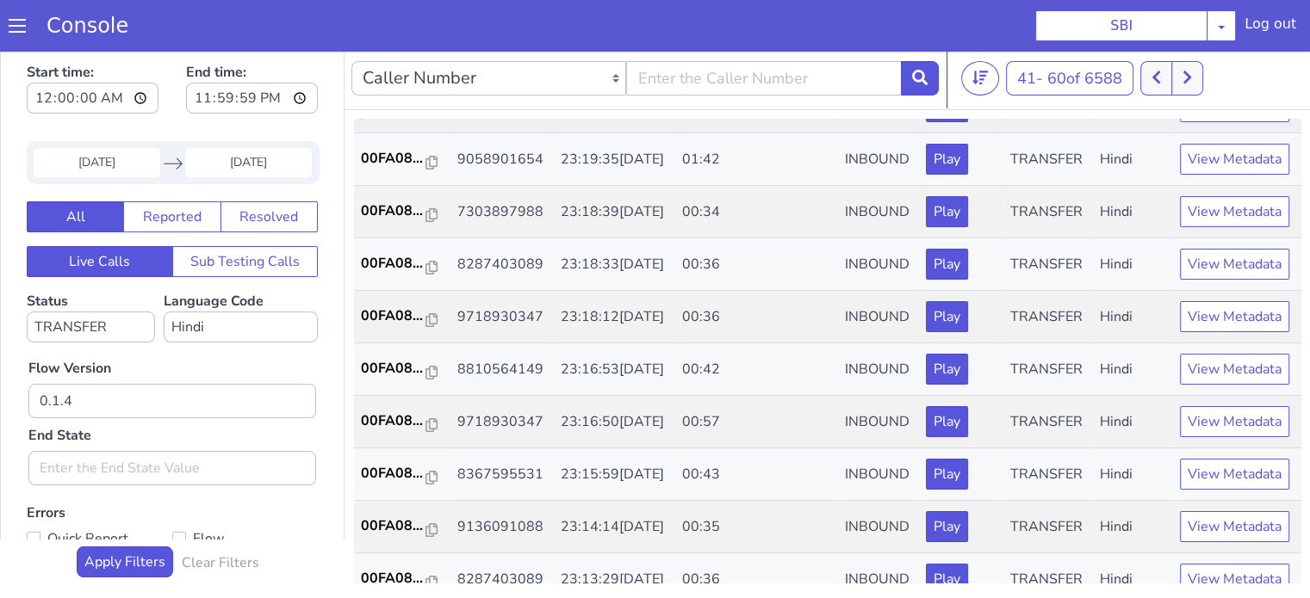
click at [376, 116] on p "00FA08..." at bounding box center [393, 106] width 65 height 21
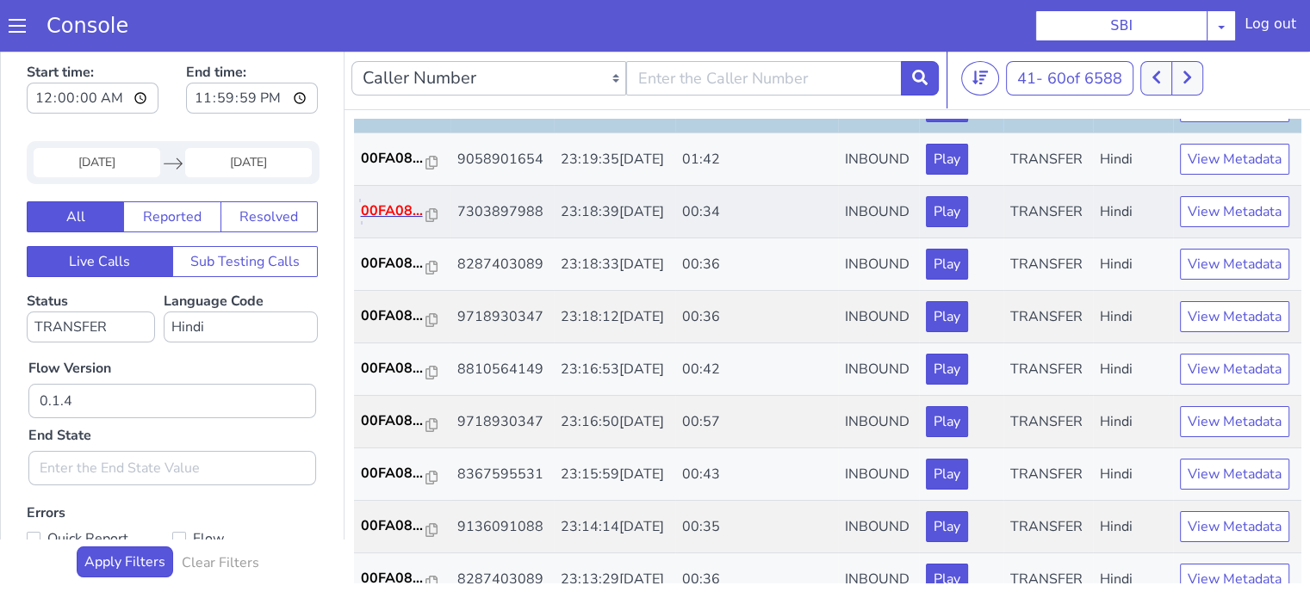
click at [375, 221] on p "00FA08..." at bounding box center [393, 211] width 65 height 21
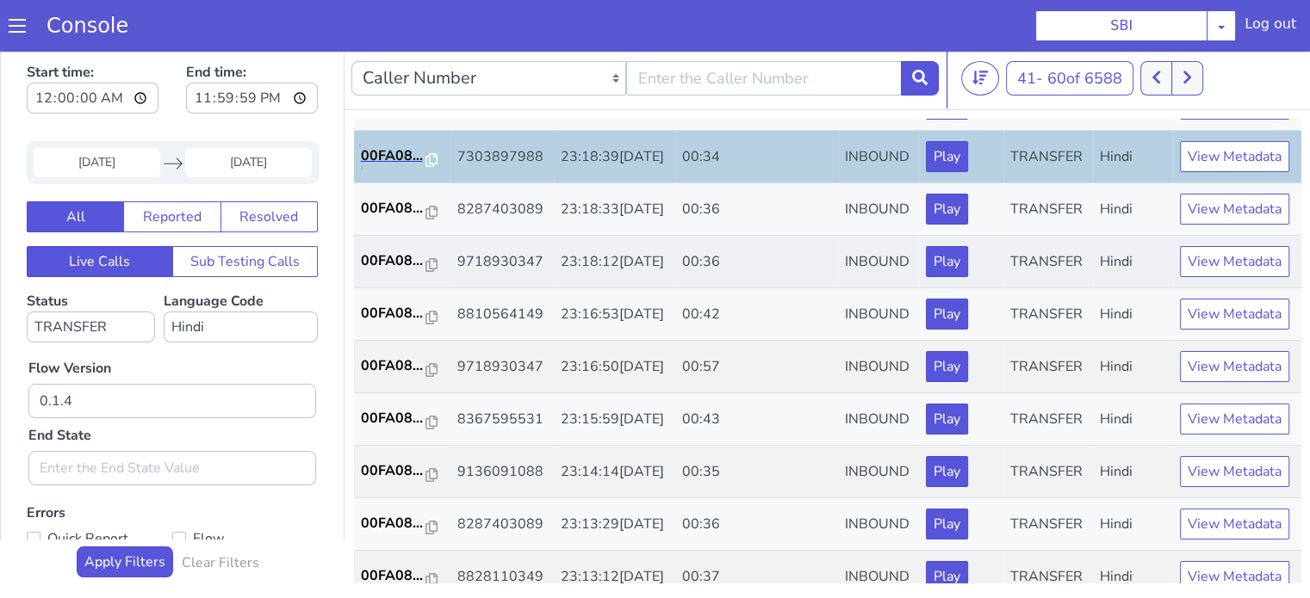
scroll to position [431, 0]
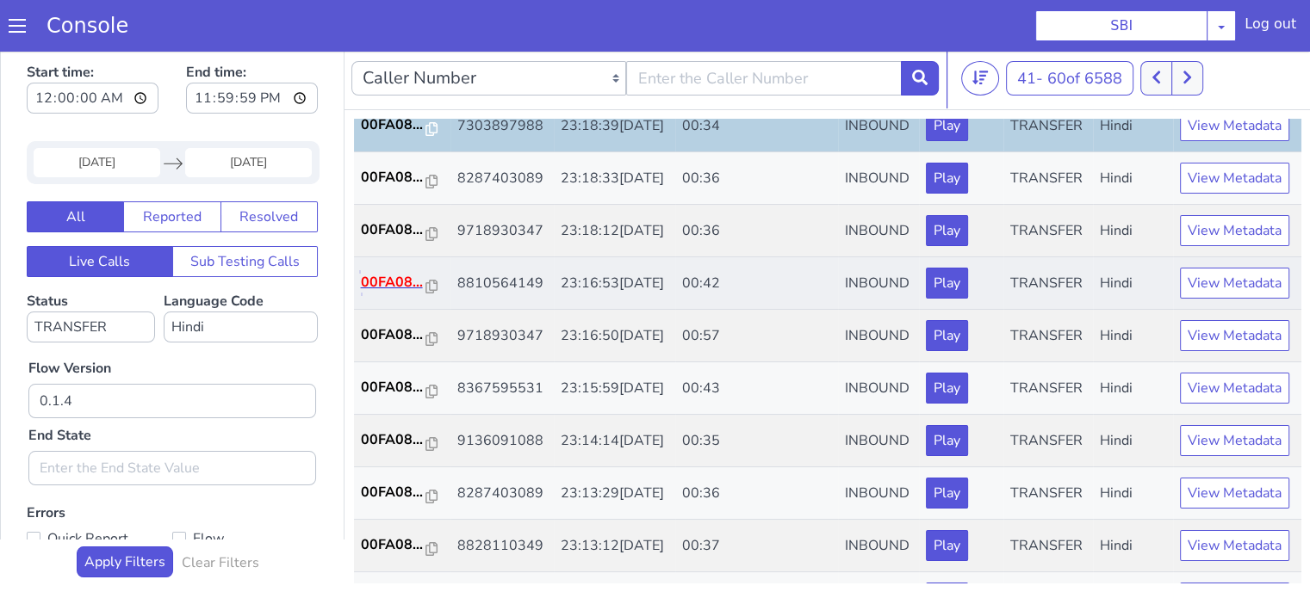
click at [386, 293] on p "00FA08..." at bounding box center [393, 282] width 65 height 21
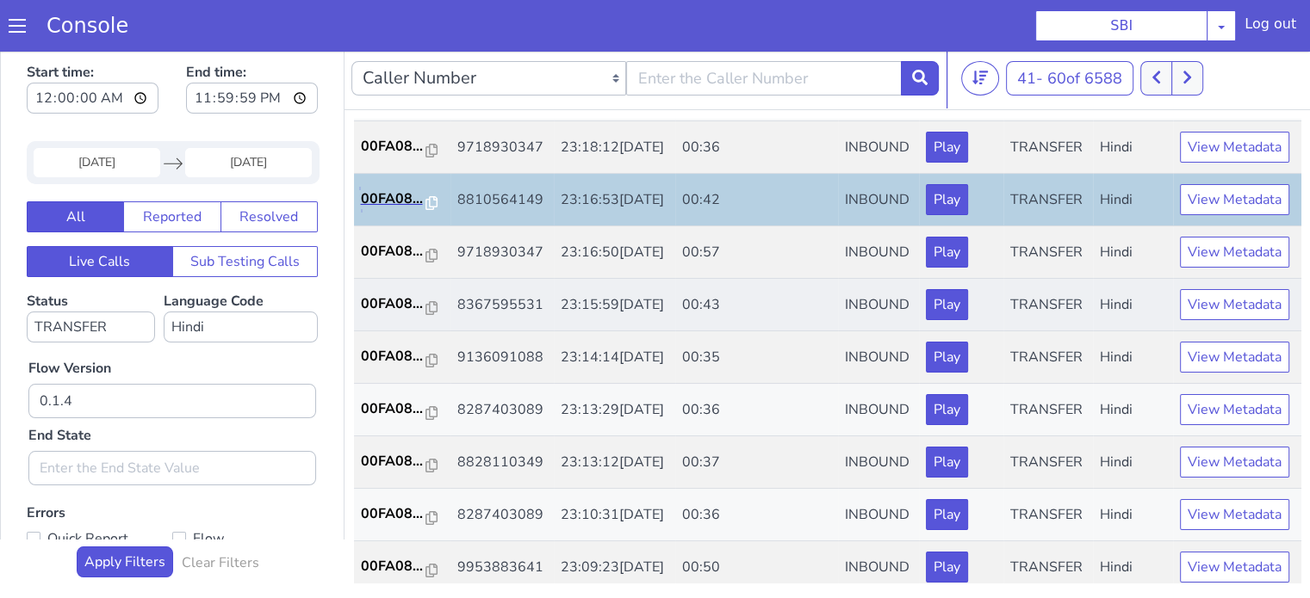
scroll to position [603, 0]
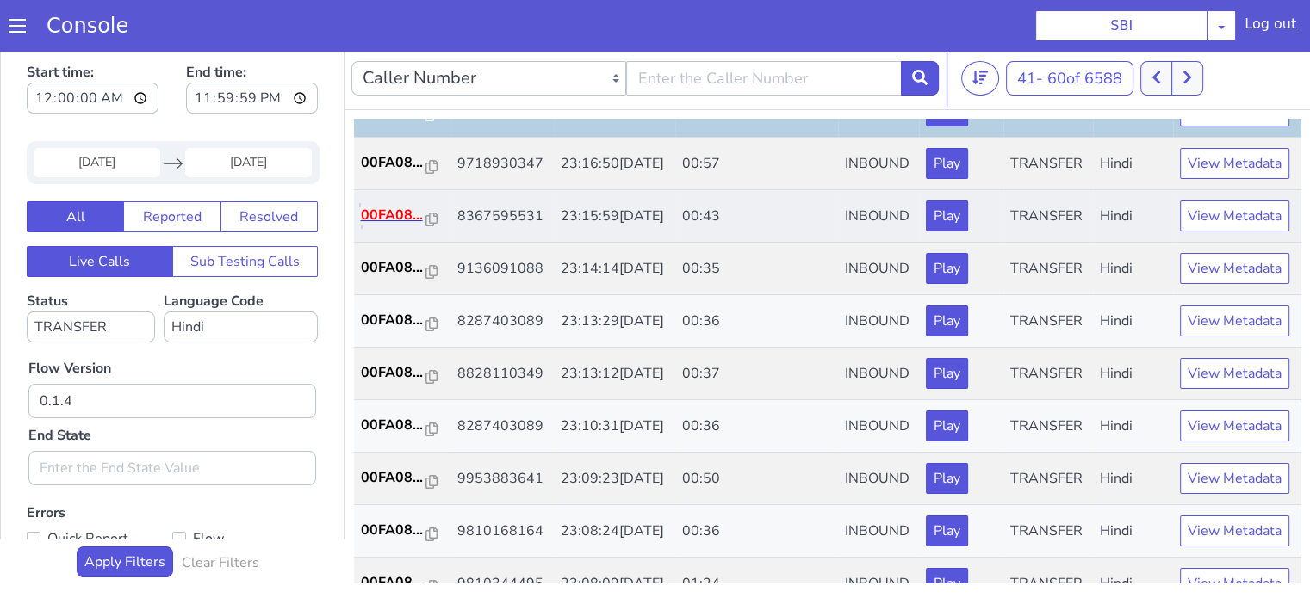
click at [400, 226] on p "00FA08..." at bounding box center [393, 215] width 65 height 21
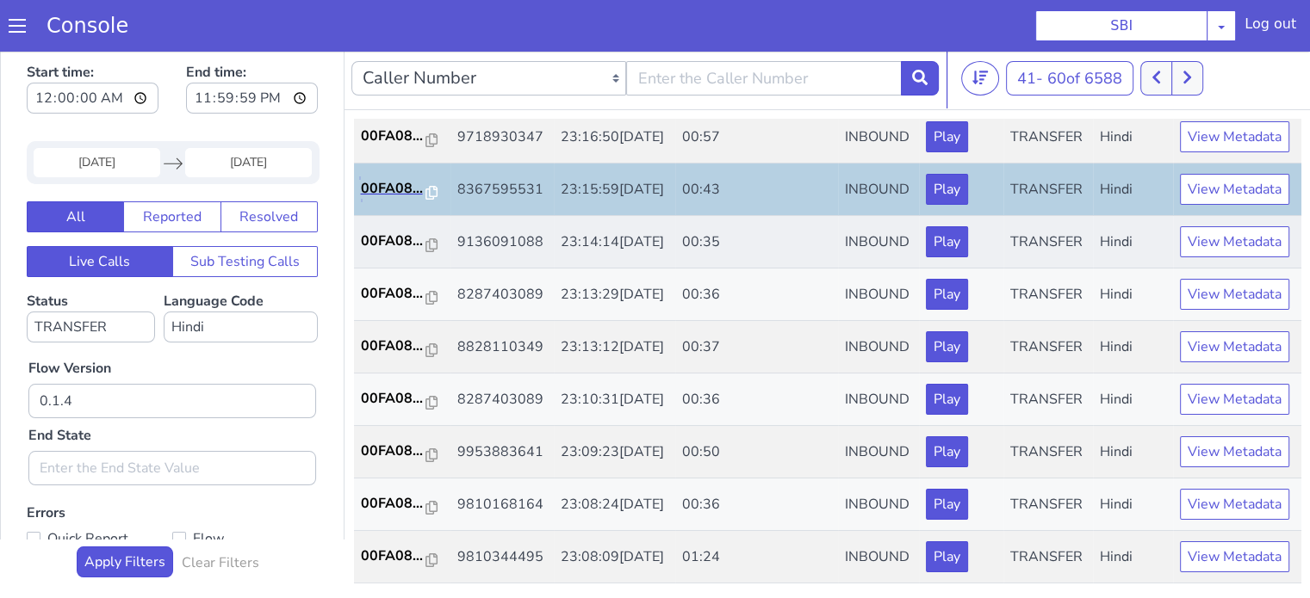
scroll to position [689, 0]
click at [417, 251] on p "00FA08..." at bounding box center [393, 241] width 65 height 21
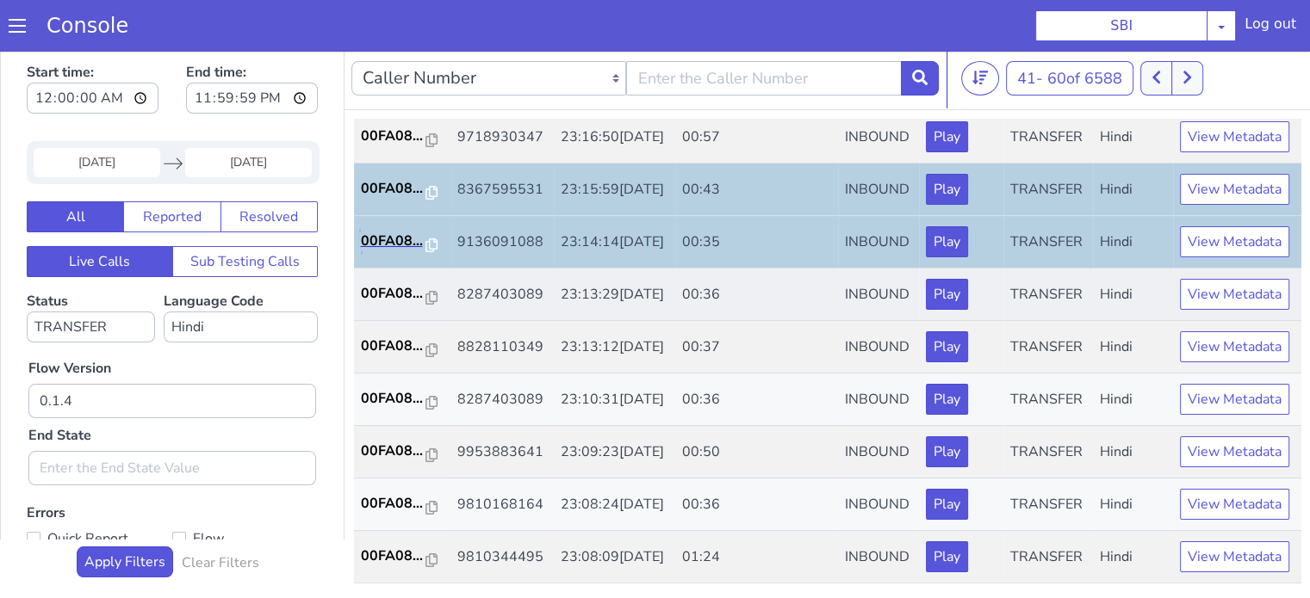
scroll to position [775, 0]
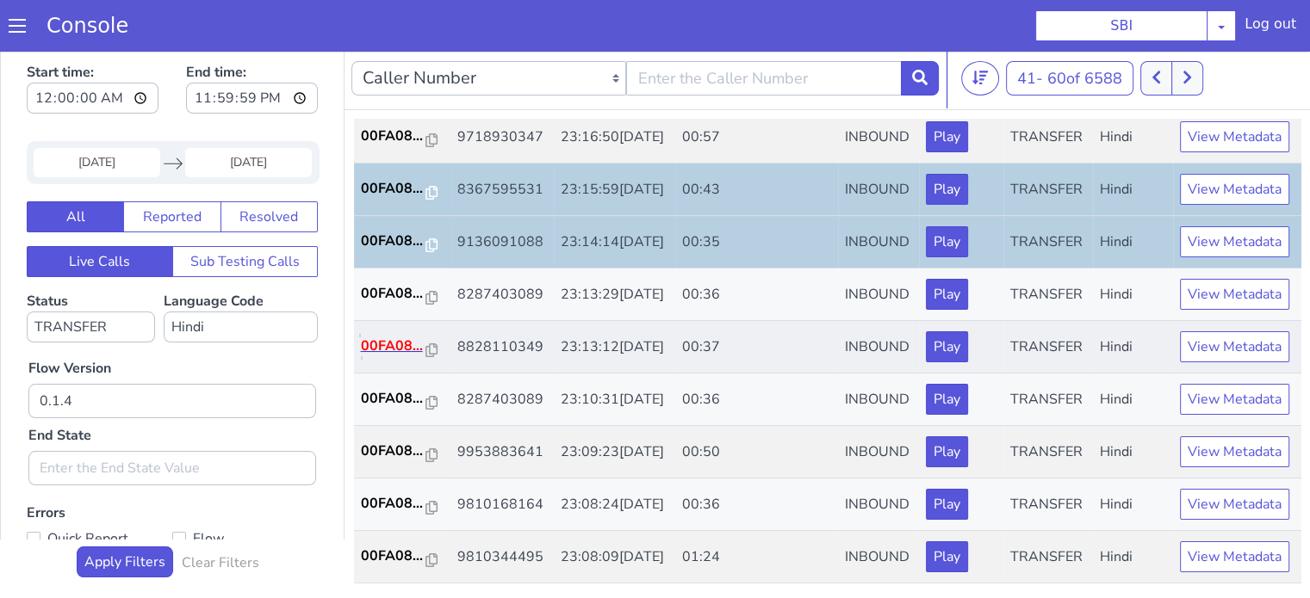
click at [400, 357] on p "00FA08..." at bounding box center [393, 346] width 65 height 21
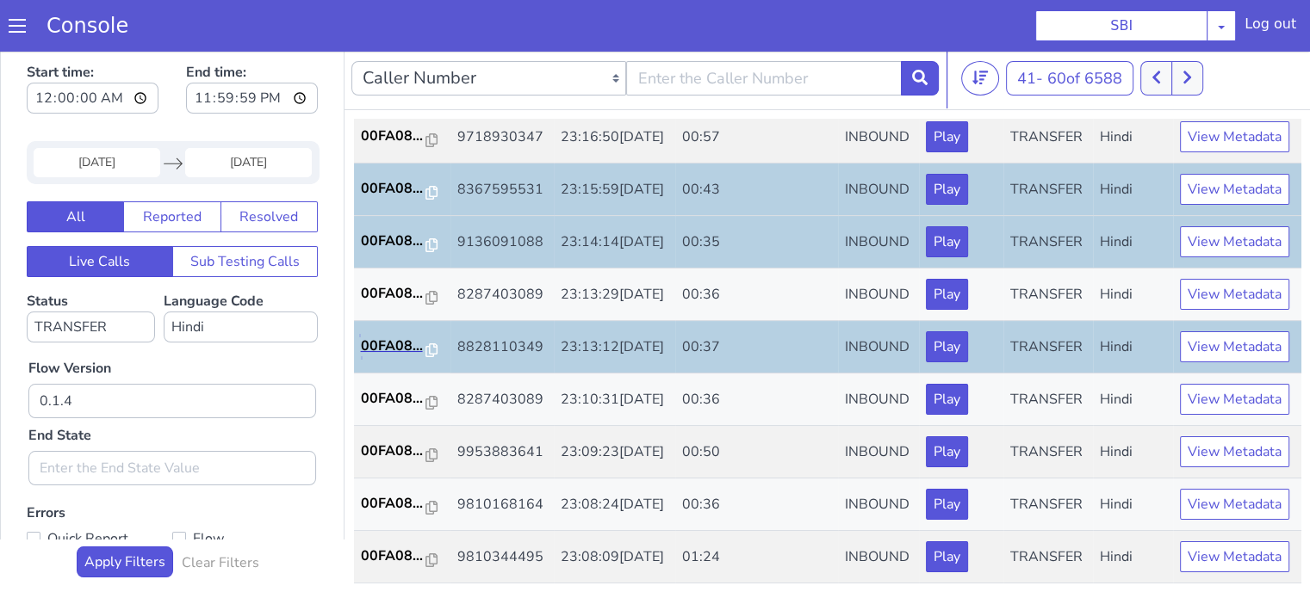
scroll to position [853, 0]
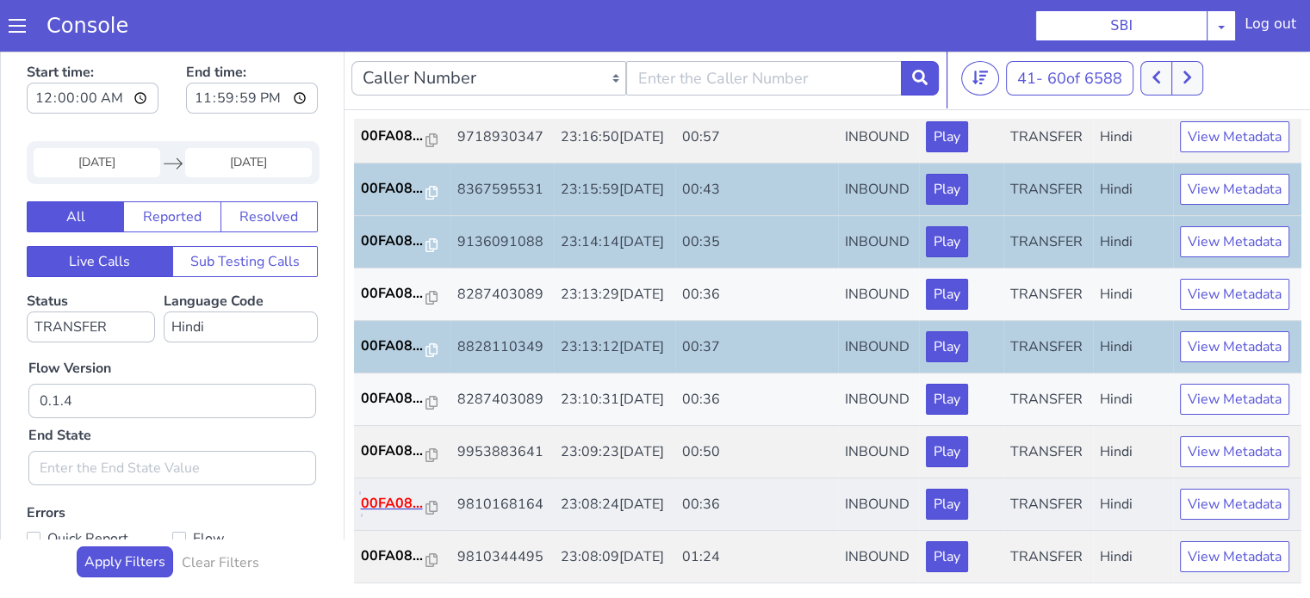
click at [398, 493] on p "00FA08..." at bounding box center [393, 503] width 65 height 21
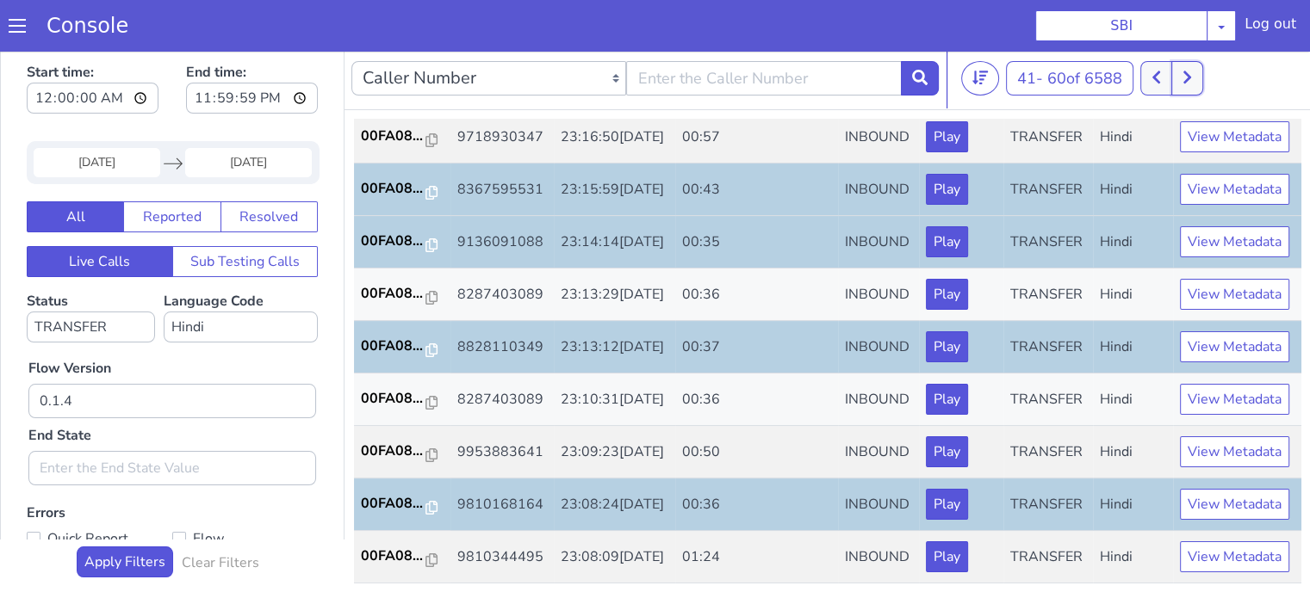
drag, startPoint x: 1191, startPoint y: 73, endPoint x: 1172, endPoint y: 105, distance: 37.1
click at [1192, 73] on icon at bounding box center [1186, 78] width 9 height 16
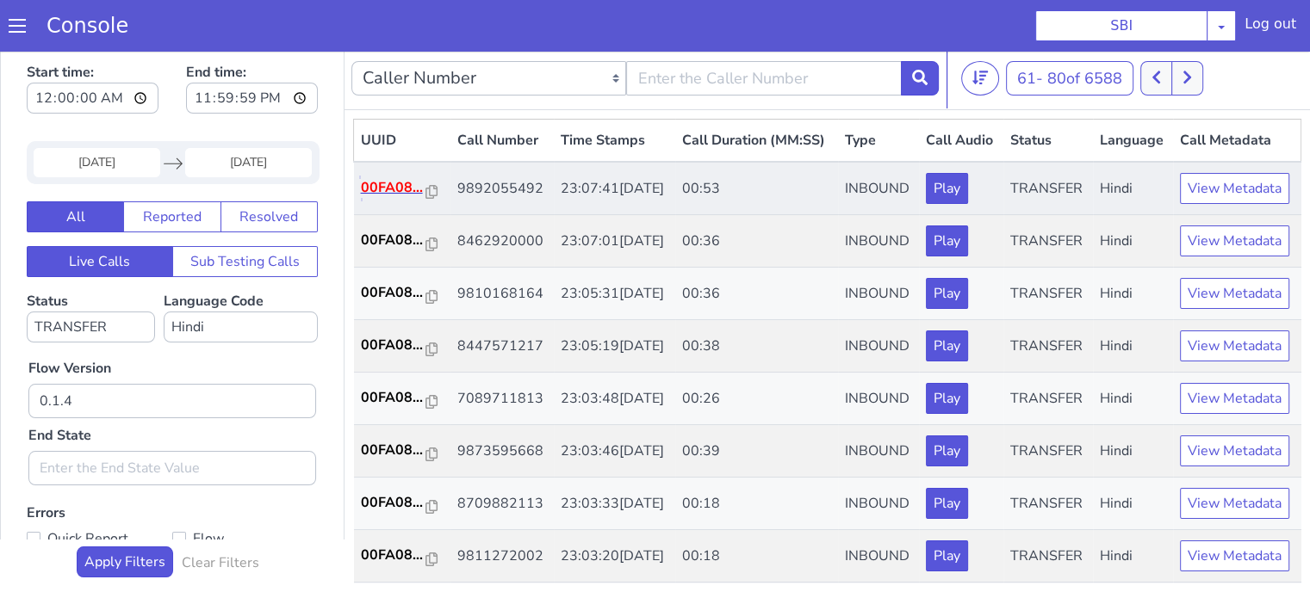
click at [386, 198] on p "00FA08..." at bounding box center [393, 187] width 65 height 21
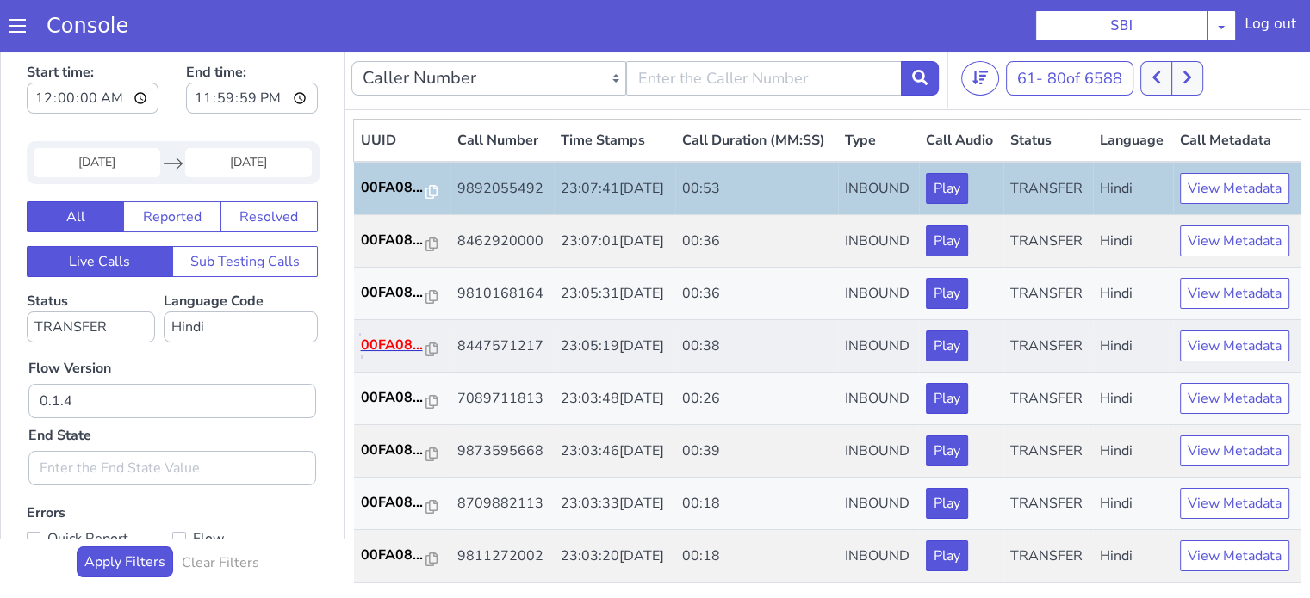
click at [408, 356] on p "00FA08..." at bounding box center [393, 345] width 65 height 21
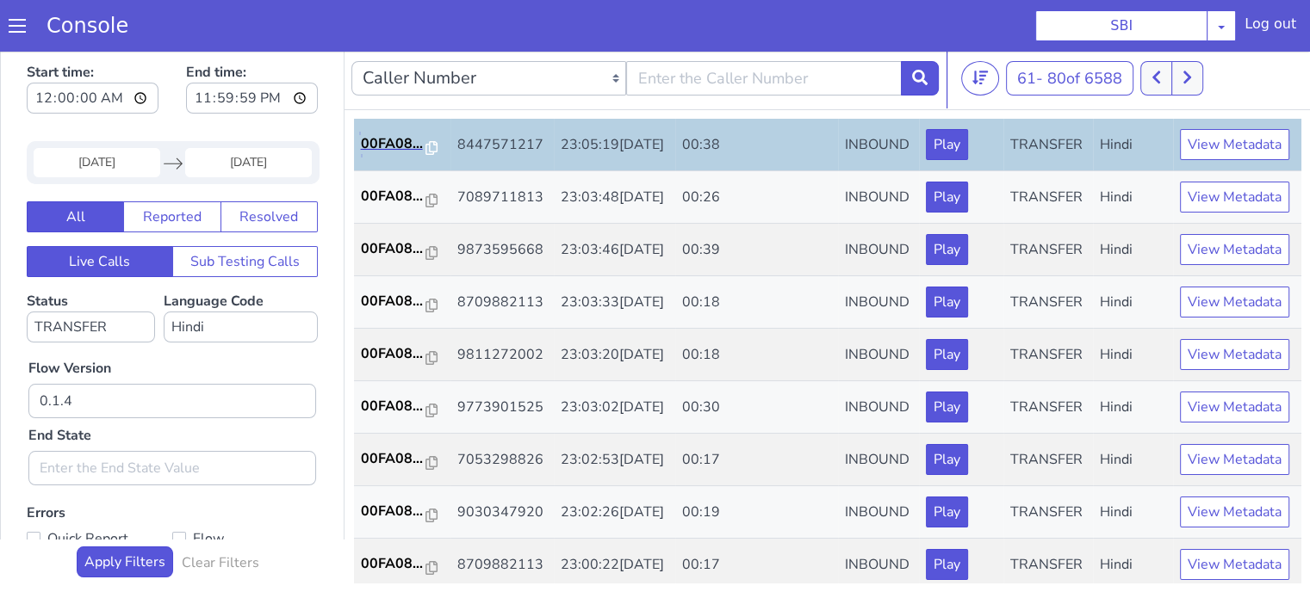
scroll to position [172, 0]
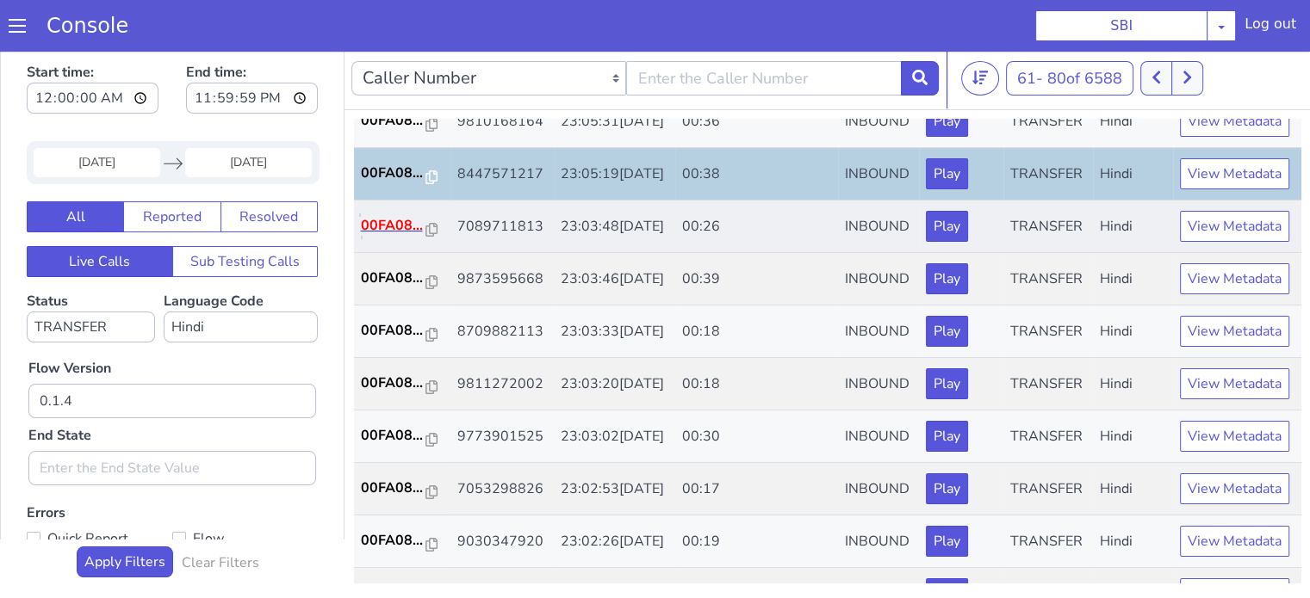
click at [396, 236] on p "00FA08..." at bounding box center [393, 225] width 65 height 21
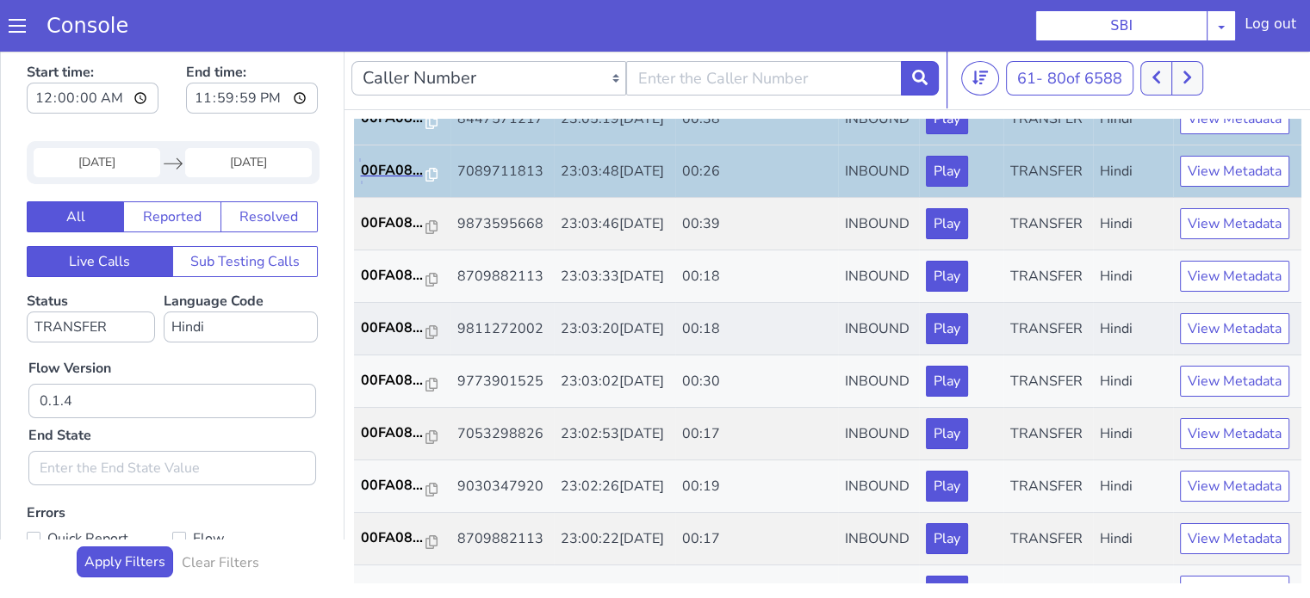
scroll to position [258, 0]
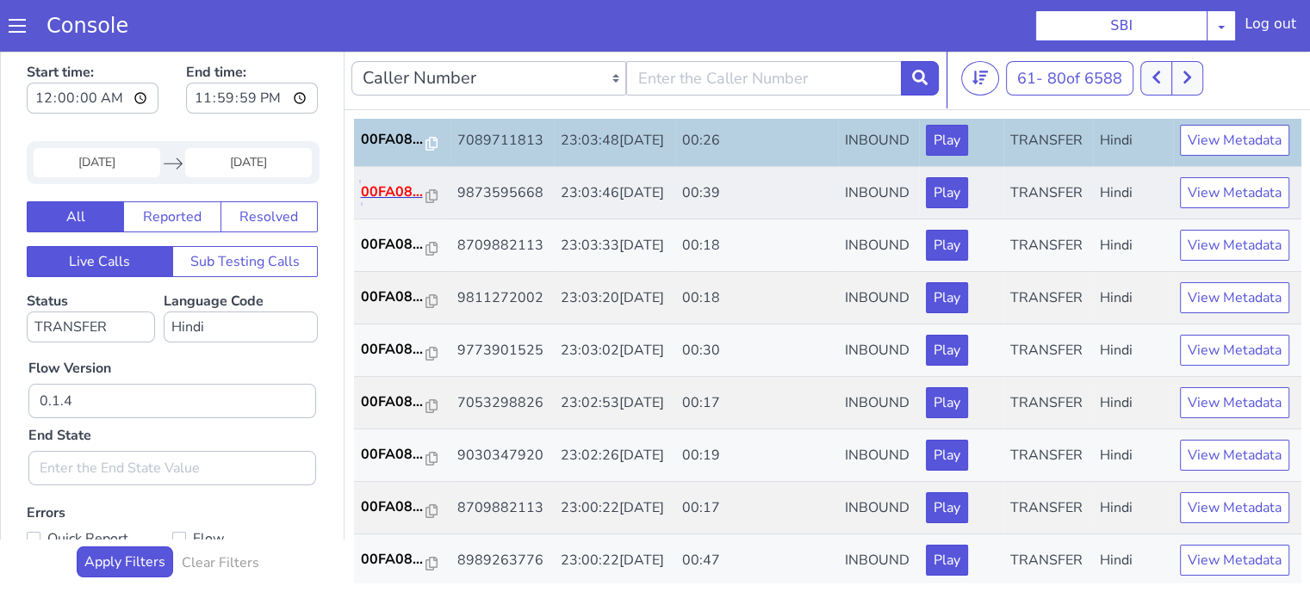
click at [400, 202] on p "00FA08..." at bounding box center [393, 192] width 65 height 21
